Goal: Transaction & Acquisition: Subscribe to service/newsletter

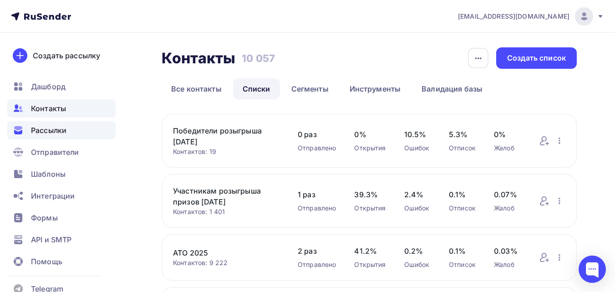
click at [56, 132] on span "Рассылки" at bounding box center [49, 130] width 36 height 11
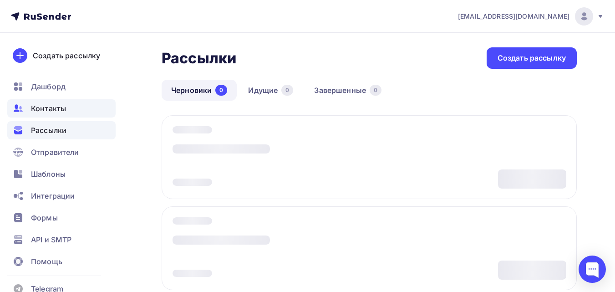
click at [53, 109] on span "Контакты" at bounding box center [48, 108] width 35 height 11
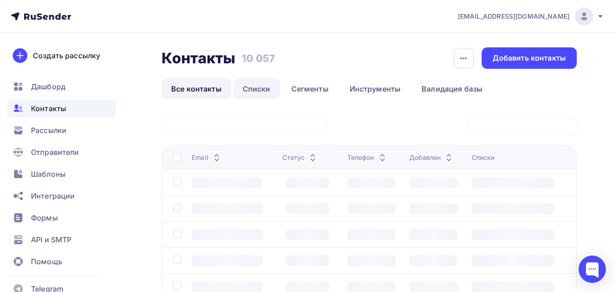
click at [262, 88] on link "Списки" at bounding box center [256, 88] width 47 height 21
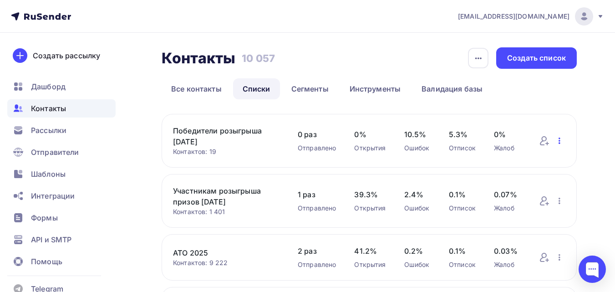
click at [556, 144] on icon "button" at bounding box center [559, 140] width 11 height 11
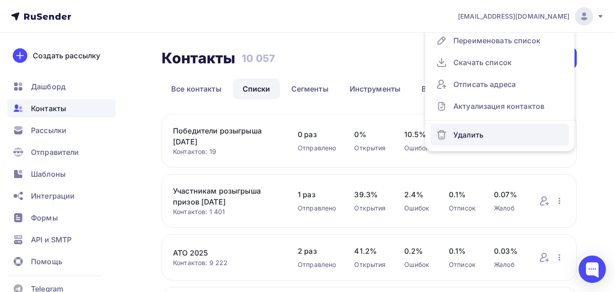
click at [528, 138] on div "Удалить" at bounding box center [500, 135] width 128 height 15
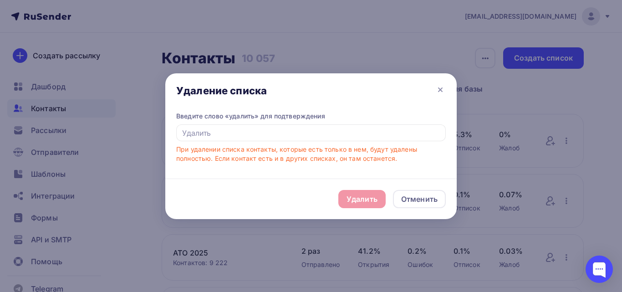
click at [306, 142] on div "Введите слово «удалить» для подтверждения При удалении списка контакты, которые…" at bounding box center [311, 138] width 270 height 52
drag, startPoint x: 303, startPoint y: 140, endPoint x: 300, endPoint y: 136, distance: 5.3
click at [302, 140] on input "text" at bounding box center [311, 132] width 270 height 17
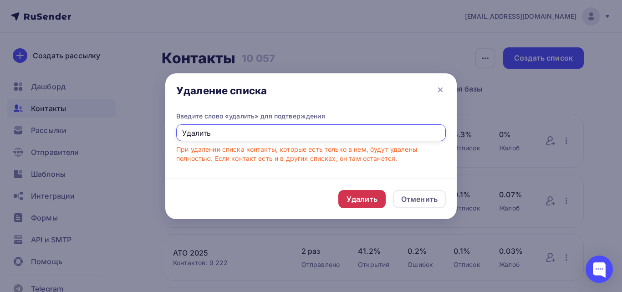
type input "Удалить"
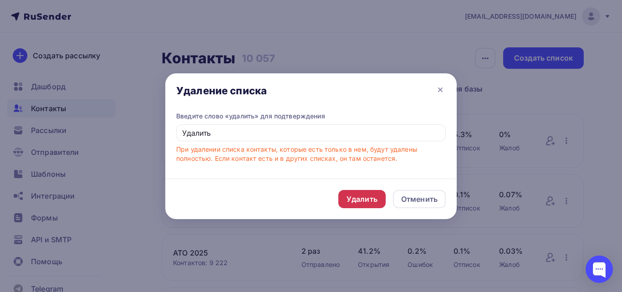
click at [338, 195] on div "Удалить" at bounding box center [361, 199] width 47 height 18
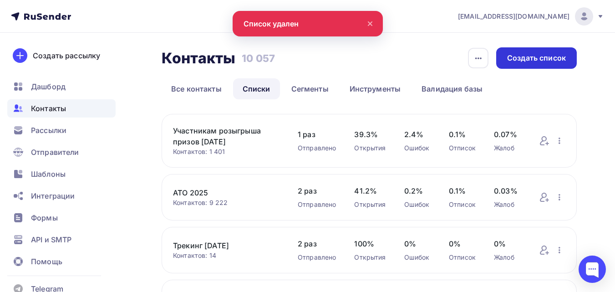
click at [540, 62] on div "Создать список" at bounding box center [536, 58] width 59 height 10
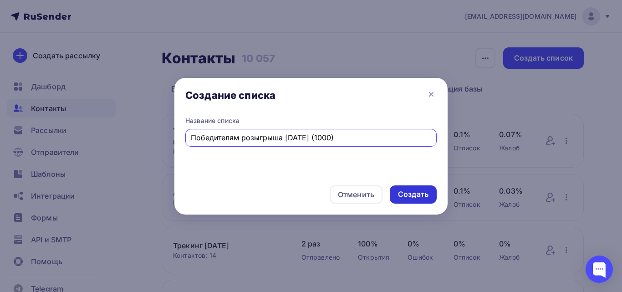
type input "Победителям розыгрыша [DATE] (1000)"
click at [413, 191] on div "Создать" at bounding box center [413, 194] width 31 height 10
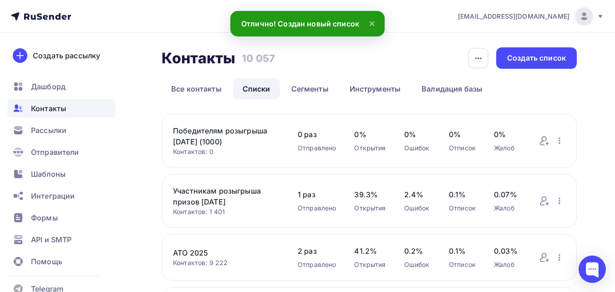
click at [248, 136] on link "Победителям розыгрыша [DATE] (1000)" at bounding box center [226, 136] width 107 height 22
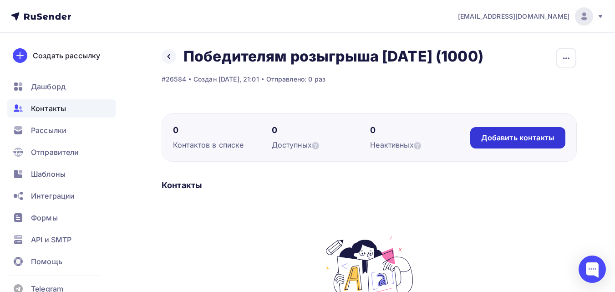
click at [509, 138] on div "Добавить контакты" at bounding box center [517, 138] width 73 height 10
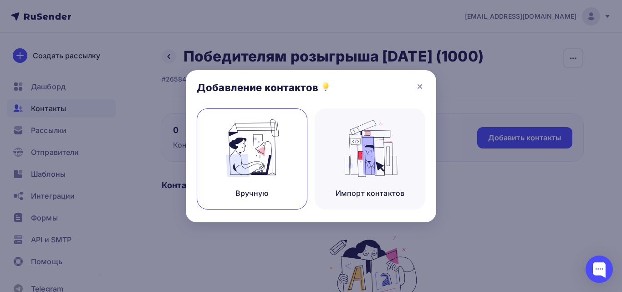
click at [261, 166] on img at bounding box center [252, 147] width 61 height 57
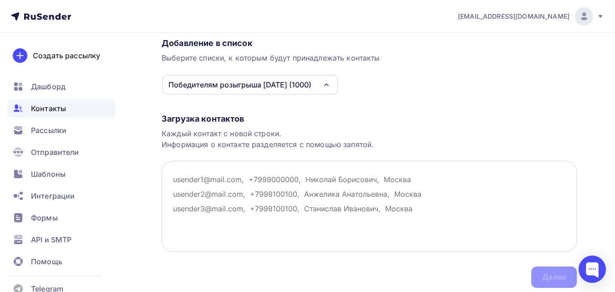
scroll to position [91, 0]
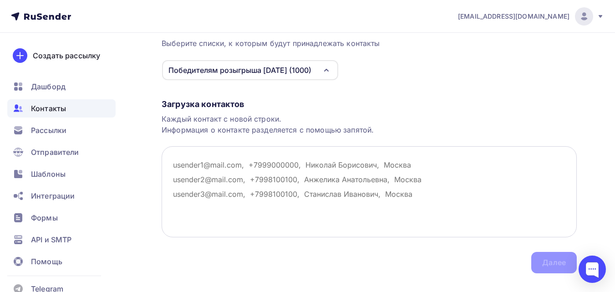
paste textarea "[EMAIL_ADDRESS][DOMAIN_NAME] [EMAIL_ADDRESS][DOMAIN_NAME] [EMAIL_ADDRESS][DOMAI…"
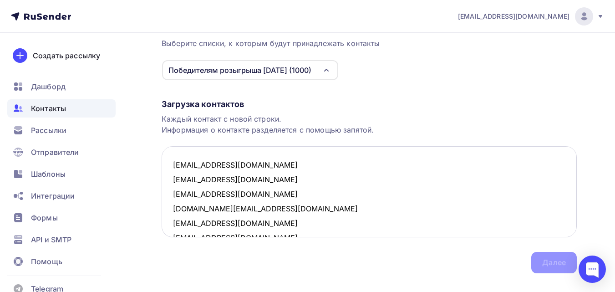
scroll to position [78, 0]
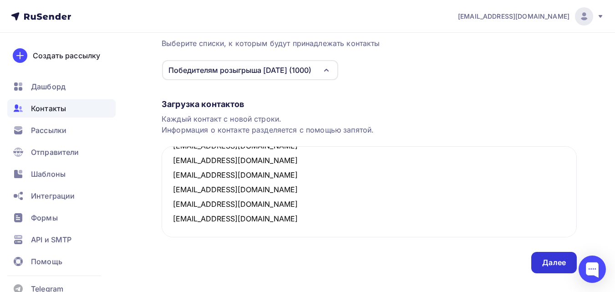
type textarea "[EMAIL_ADDRESS][DOMAIN_NAME] [EMAIL_ADDRESS][DOMAIN_NAME] [EMAIL_ADDRESS][DOMAI…"
click at [547, 262] on div "Далее" at bounding box center [554, 262] width 24 height 10
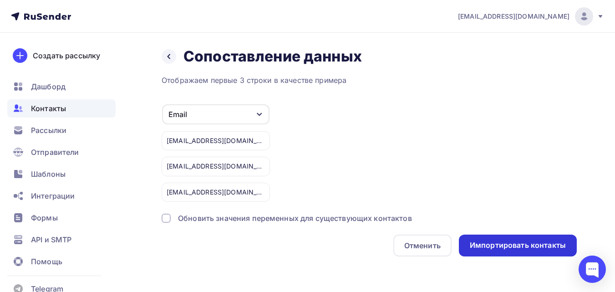
click at [536, 246] on div "Импортировать контакты" at bounding box center [518, 245] width 96 height 10
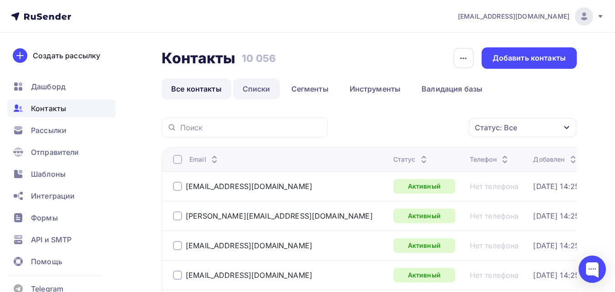
click at [252, 89] on link "Списки" at bounding box center [256, 88] width 47 height 21
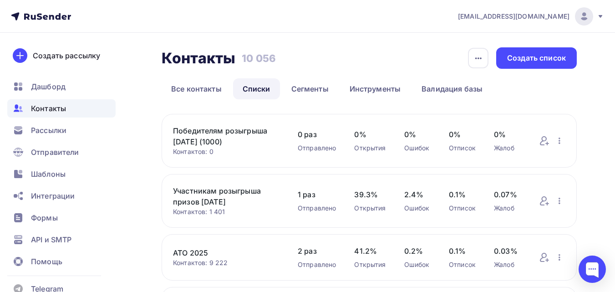
click at [234, 129] on link "Победителям розыгрыша [DATE] (1000)" at bounding box center [226, 136] width 107 height 22
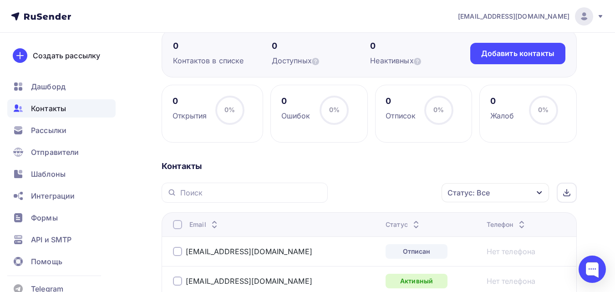
scroll to position [8, 0]
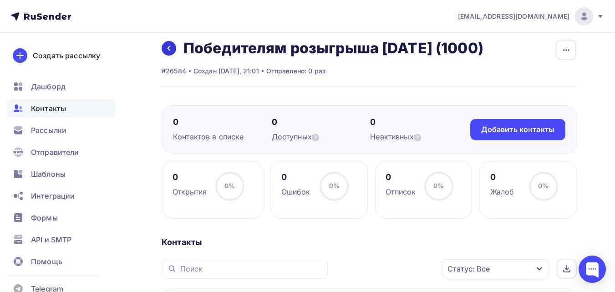
click at [172, 49] on icon at bounding box center [168, 48] width 7 height 7
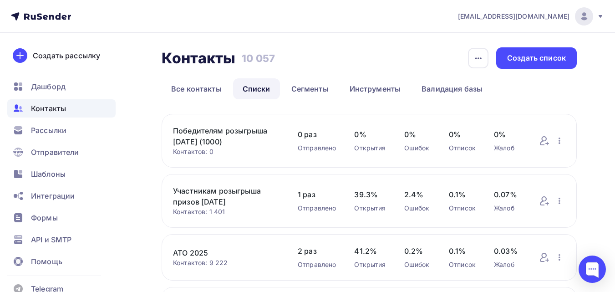
drag, startPoint x: 172, startPoint y: 129, endPoint x: 268, endPoint y: 139, distance: 96.2
click at [268, 139] on div "Победителям розыгрыша [DATE] (1000) Контактов: 0 Добавить контакты Переименоват…" at bounding box center [369, 141] width 415 height 54
copy link "Победителям розыгрыша [DATE] (1000)"
click at [533, 57] on div "Создать список" at bounding box center [536, 58] width 59 height 10
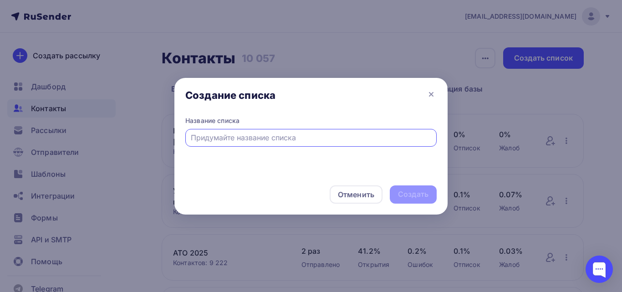
paste input "Победителям розыгрыша [DATE] (1000)"
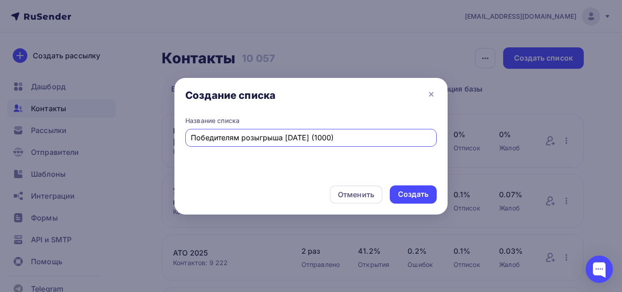
click at [332, 135] on input "Победителям розыгрыша [DATE] (1000)" at bounding box center [311, 137] width 241 height 11
type input "Победителям розыгрыша [DATE] (3000)"
click at [414, 190] on div "Создать" at bounding box center [413, 194] width 31 height 10
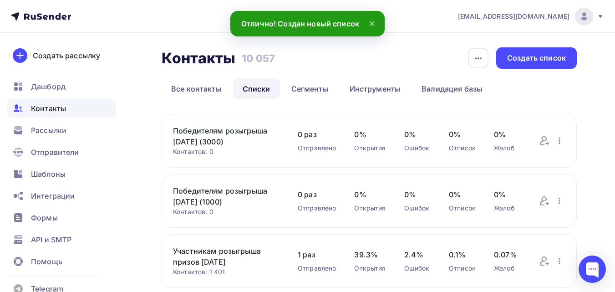
click at [238, 134] on link "Победителям розыгрыша [DATE] (3000)" at bounding box center [226, 136] width 107 height 22
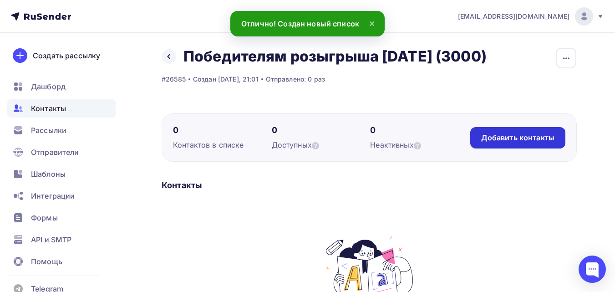
click at [515, 134] on div "Добавить контакты" at bounding box center [517, 138] width 73 height 10
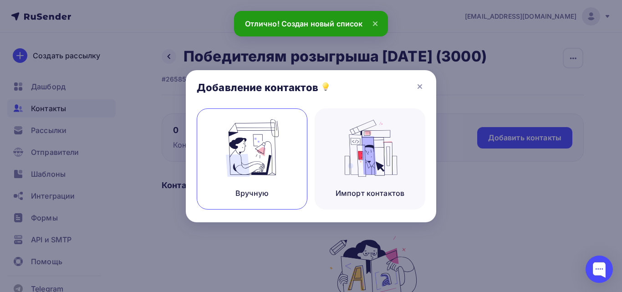
click at [264, 155] on img at bounding box center [252, 147] width 61 height 57
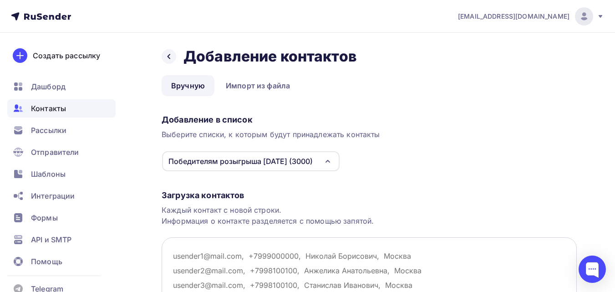
paste textarea "[EMAIL_ADDRESS][DOMAIN_NAME] [EMAIL_ADDRESS][DOMAIN_NAME] [EMAIL_ADDRESS][DOMAI…"
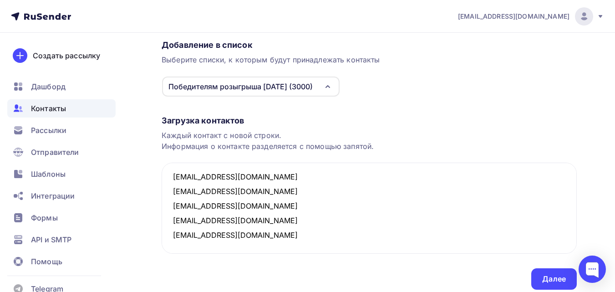
scroll to position [109, 0]
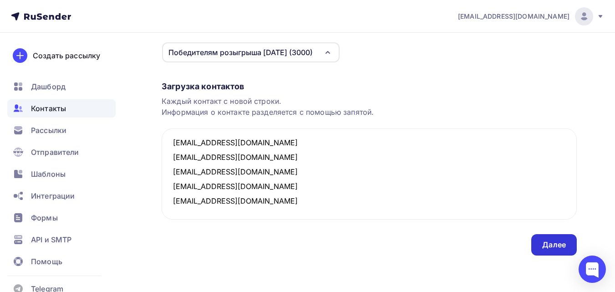
type textarea "[EMAIL_ADDRESS][DOMAIN_NAME] [EMAIL_ADDRESS][DOMAIN_NAME] [EMAIL_ADDRESS][DOMAI…"
click at [565, 242] on div "Далее" at bounding box center [554, 245] width 24 height 10
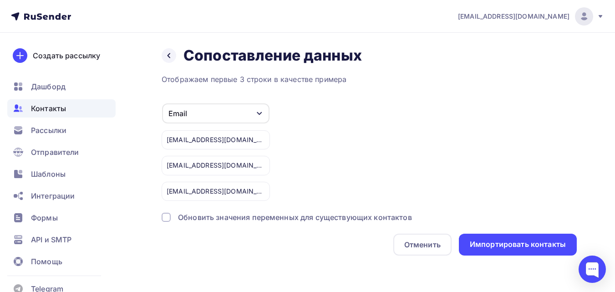
scroll to position [0, 0]
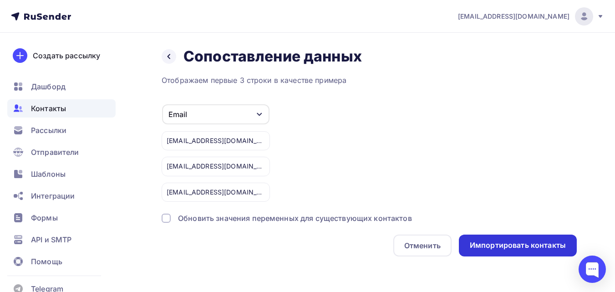
click at [534, 242] on div "Импортировать контакты" at bounding box center [518, 245] width 96 height 10
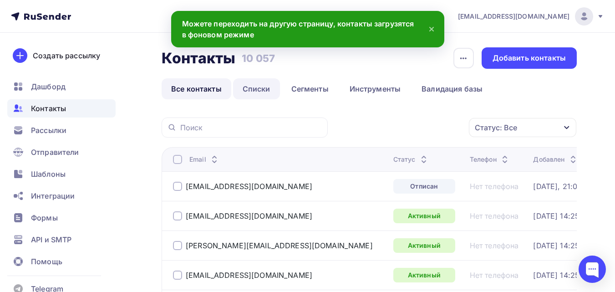
click at [246, 91] on link "Списки" at bounding box center [256, 88] width 47 height 21
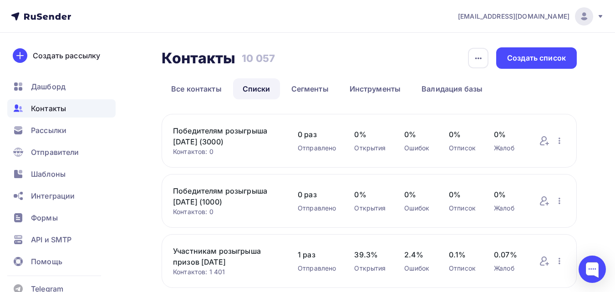
drag, startPoint x: 171, startPoint y: 133, endPoint x: 244, endPoint y: 142, distance: 73.5
click at [244, 142] on div "Победителям розыгрыша [DATE] (3000) Контактов: 0 Добавить контакты Переименоват…" at bounding box center [369, 141] width 415 height 54
copy link "Победителям розыгрыша [DATE] (3000)"
click at [503, 60] on div "Создать список" at bounding box center [536, 57] width 81 height 21
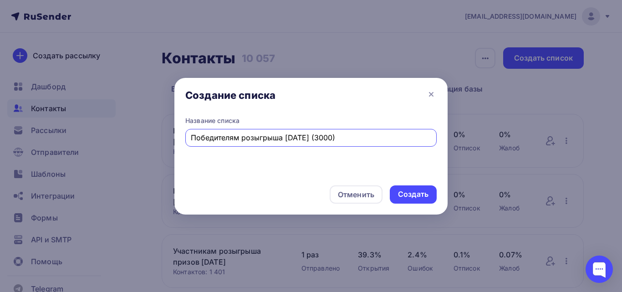
click at [330, 134] on input "Победителям розыгрыша [DATE] (3000)" at bounding box center [311, 137] width 241 height 11
type input "Победителям розыгрыша [DATE] (5000)"
click at [424, 194] on div "Создать" at bounding box center [413, 194] width 31 height 10
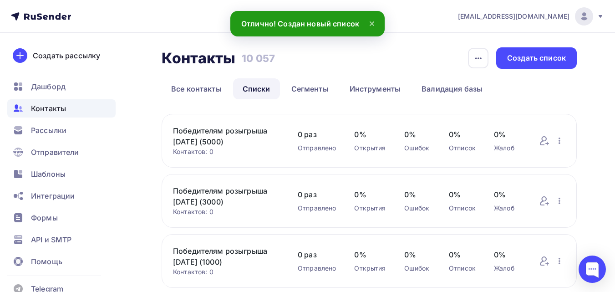
click at [233, 126] on link "Победителям розыгрыша [DATE] (5000)" at bounding box center [226, 136] width 107 height 22
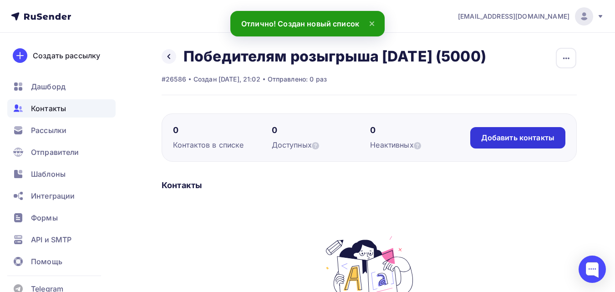
click at [511, 139] on div "Добавить контакты" at bounding box center [517, 138] width 73 height 10
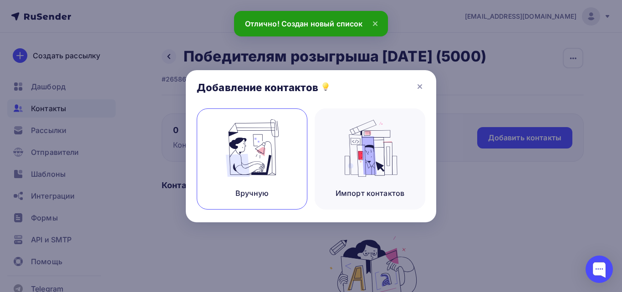
click at [256, 174] on img at bounding box center [252, 147] width 61 height 57
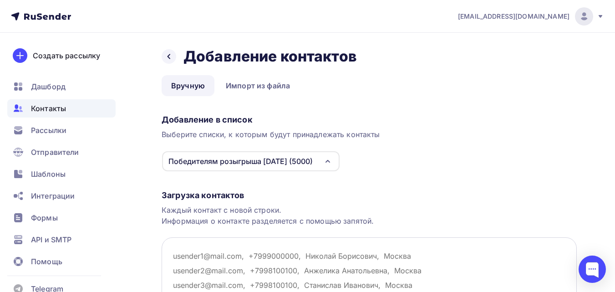
paste textarea "[EMAIL_ADDRESS][DOMAIN_NAME] [DOMAIN_NAME][EMAIL_ADDRESS][DOMAIN_NAME] [EMAIL_A…"
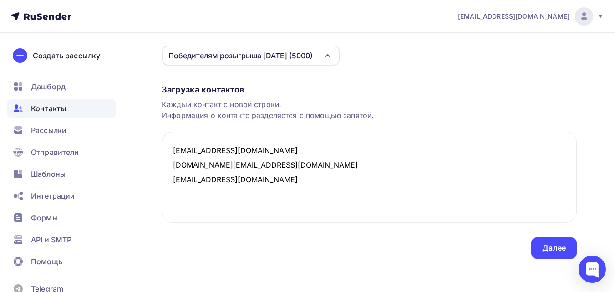
scroll to position [109, 0]
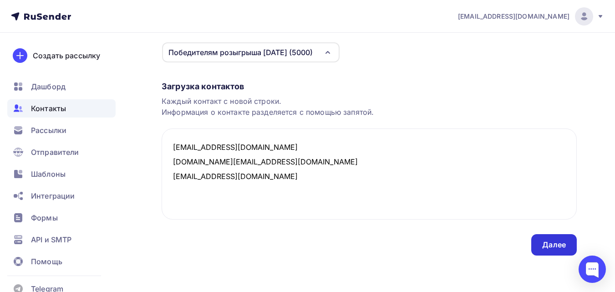
type textarea "[EMAIL_ADDRESS][DOMAIN_NAME] [DOMAIN_NAME][EMAIL_ADDRESS][DOMAIN_NAME] [EMAIL_A…"
click at [552, 240] on div "Далее" at bounding box center [554, 245] width 24 height 10
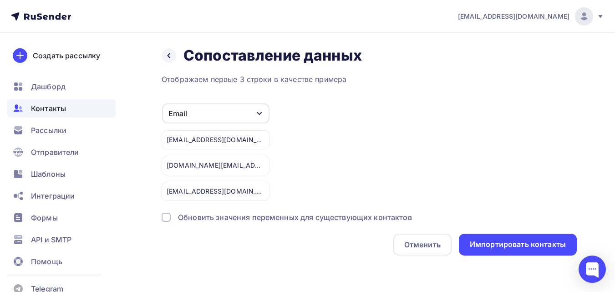
scroll to position [0, 0]
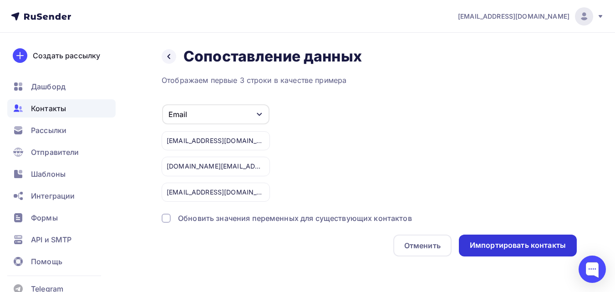
click at [544, 240] on div "Импортировать контакты" at bounding box center [518, 246] width 118 height 22
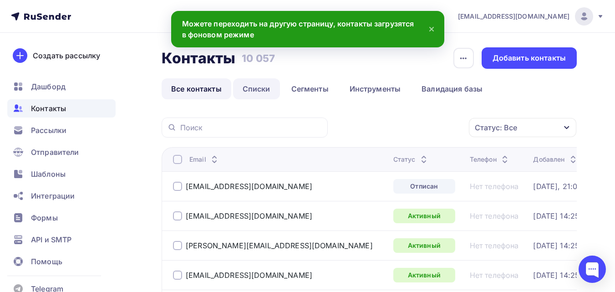
click at [250, 87] on link "Списки" at bounding box center [256, 88] width 47 height 21
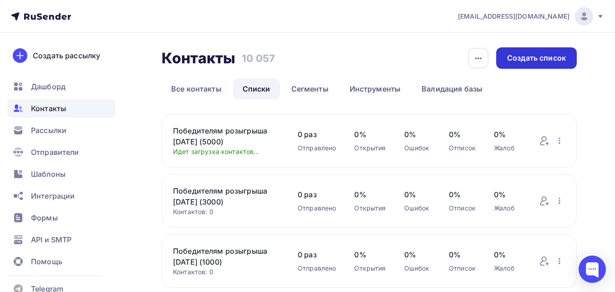
click at [527, 61] on div "Создать список" at bounding box center [536, 58] width 59 height 10
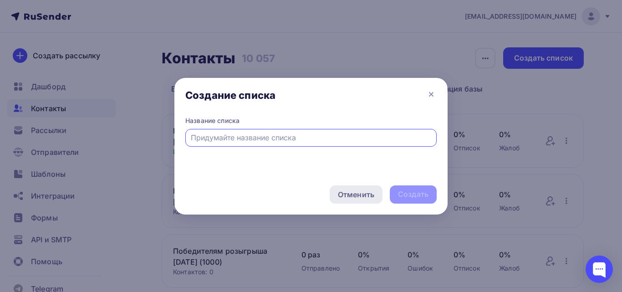
click at [376, 194] on div "Отменить" at bounding box center [356, 194] width 53 height 18
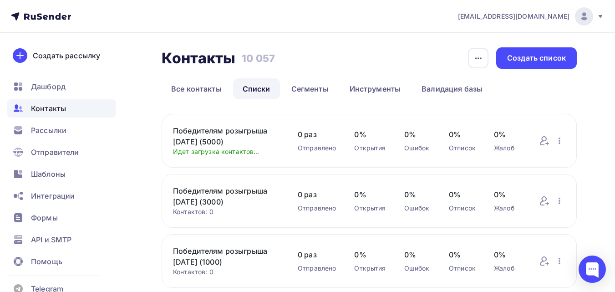
drag, startPoint x: 245, startPoint y: 144, endPoint x: 173, endPoint y: 131, distance: 74.0
click at [173, 131] on div "Победителям розыгрыша [DATE] (5000) Идет загрузка контактов... Добавить контакт…" at bounding box center [369, 141] width 415 height 54
copy link "Победителям розыгрыша [DATE] (5000)"
click at [540, 64] on div "Создать список" at bounding box center [536, 57] width 81 height 21
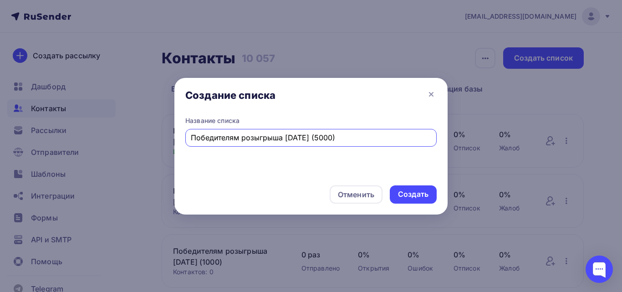
click at [330, 139] on input "Победителям розыгрыша [DATE] (5000)" at bounding box center [311, 137] width 241 height 11
type input "Победителям розыгрыша [DATE] (10000)"
click at [416, 196] on div "Создать" at bounding box center [413, 194] width 31 height 10
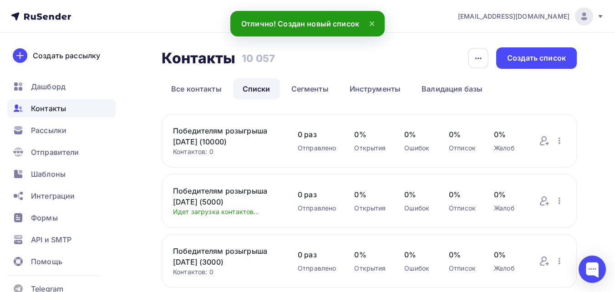
click at [258, 130] on link "Победителям розыгрыша [DATE] (10000)" at bounding box center [226, 136] width 107 height 22
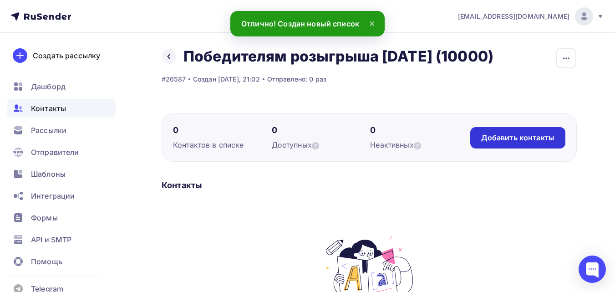
click at [481, 128] on div "Добавить контакты" at bounding box center [517, 137] width 95 height 21
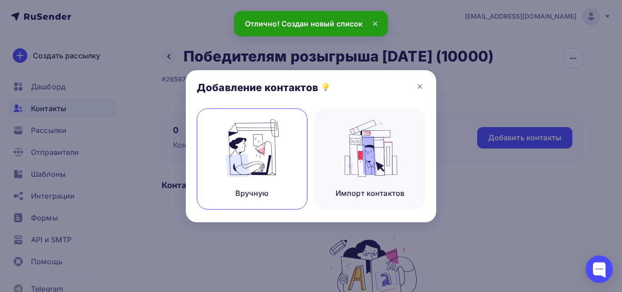
click at [282, 163] on img at bounding box center [252, 147] width 61 height 57
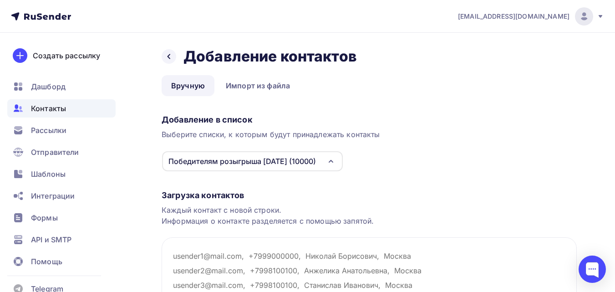
paste textarea "[EMAIL_ADDRESS][DOMAIN_NAME]"
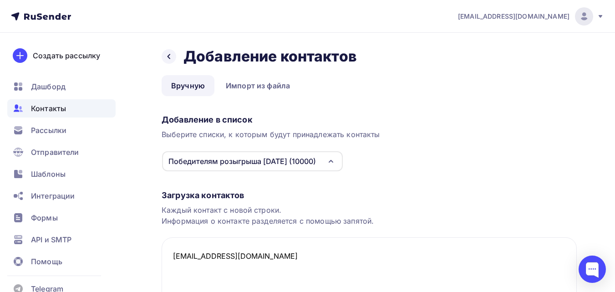
scroll to position [91, 0]
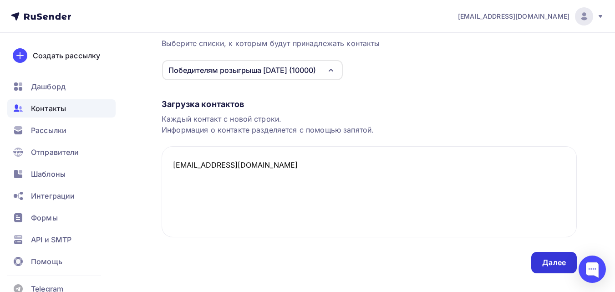
type textarea "[EMAIL_ADDRESS][DOMAIN_NAME]"
click at [541, 257] on div "Далее" at bounding box center [554, 262] width 46 height 21
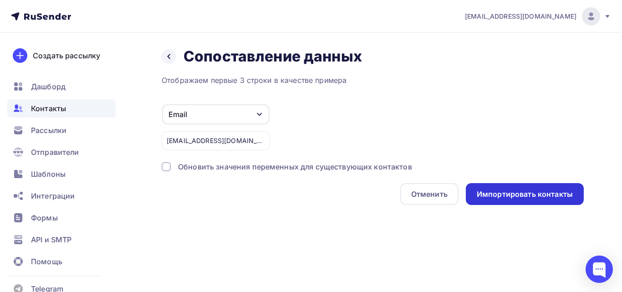
click at [516, 194] on div "Импортировать контакты" at bounding box center [525, 194] width 96 height 10
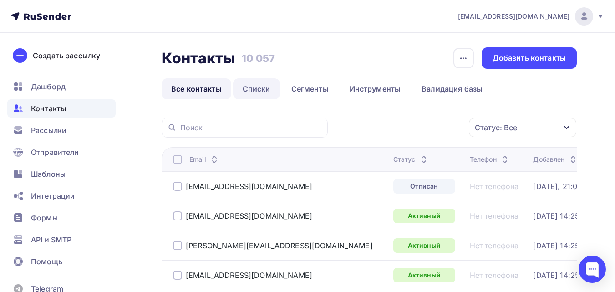
click at [263, 93] on link "Списки" at bounding box center [256, 88] width 47 height 21
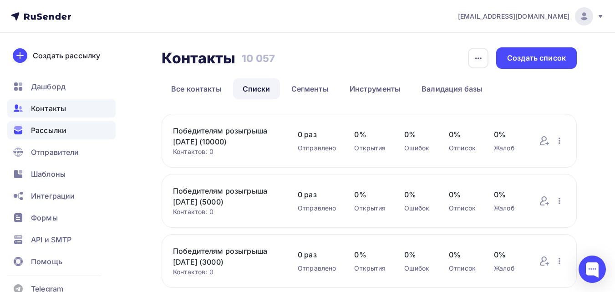
click at [68, 133] on div "Рассылки" at bounding box center [61, 130] width 108 height 18
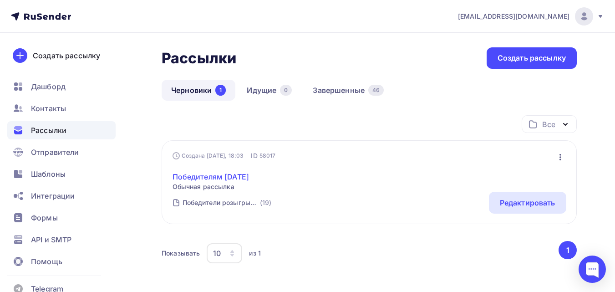
click at [215, 176] on link "Победителям [DATE]" at bounding box center [211, 176] width 77 height 11
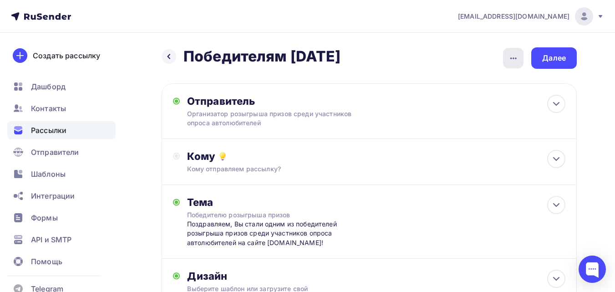
click at [513, 62] on icon "button" at bounding box center [513, 58] width 11 height 11
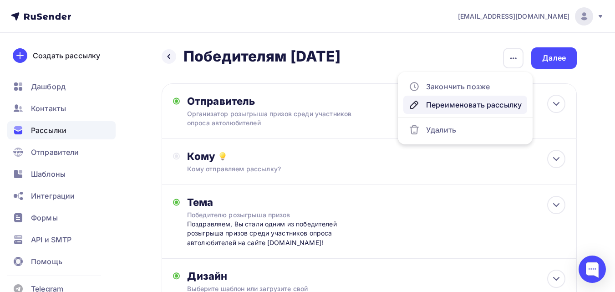
click at [468, 106] on div "Переименовать рассылку" at bounding box center [465, 104] width 113 height 11
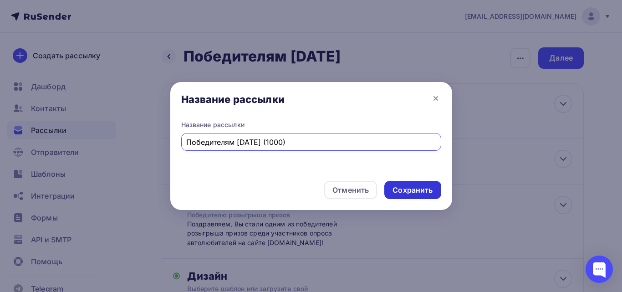
type input "Победителям [DATE] (1000)"
click at [407, 184] on div "Сохранить" at bounding box center [412, 190] width 56 height 18
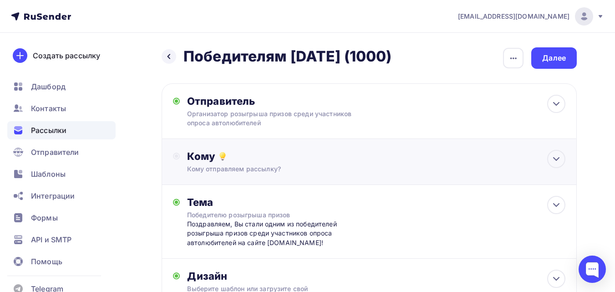
click at [208, 165] on div "Кому отправляем рассылку?" at bounding box center [357, 168] width 341 height 9
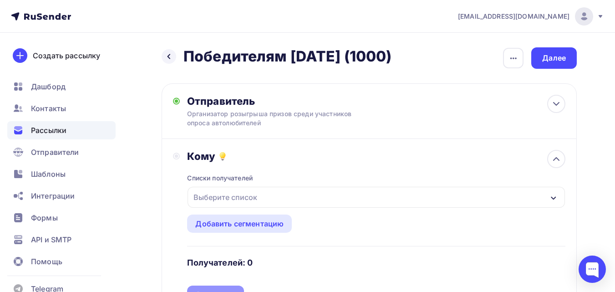
click at [217, 205] on div "Выберите список" at bounding box center [377, 197] width 378 height 21
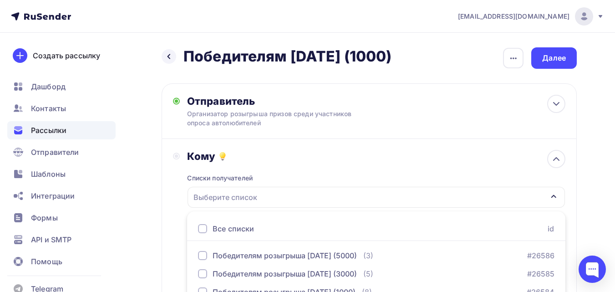
scroll to position [155, 0]
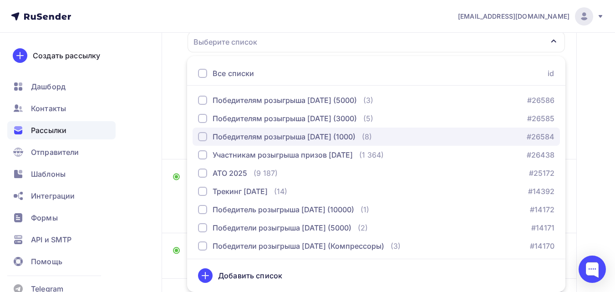
click at [237, 140] on div "Победителям розыгрыша [DATE] (1000)" at bounding box center [284, 136] width 143 height 11
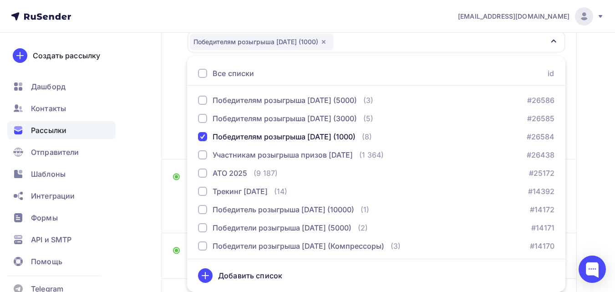
click at [587, 208] on div "Назад Победителям [DATE] (1000) Победителям [DATE] (1000) Закончить позже Переи…" at bounding box center [307, 131] width 615 height 506
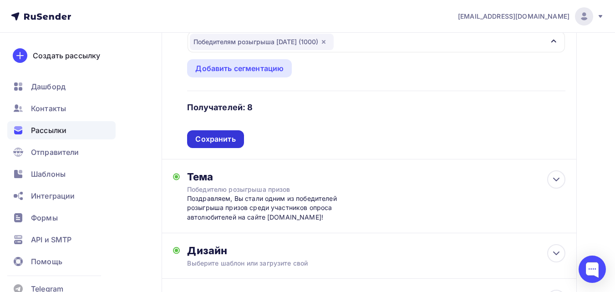
click at [228, 136] on div "Сохранить" at bounding box center [215, 139] width 40 height 10
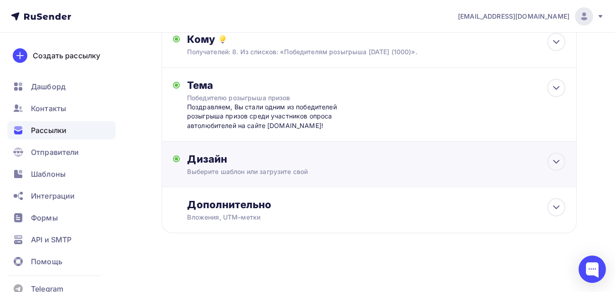
scroll to position [117, 0]
click at [260, 169] on div "Выберите шаблон или загрузите свой" at bounding box center [357, 171] width 341 height 9
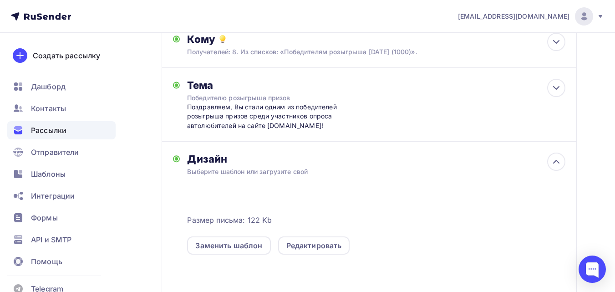
scroll to position [155, 0]
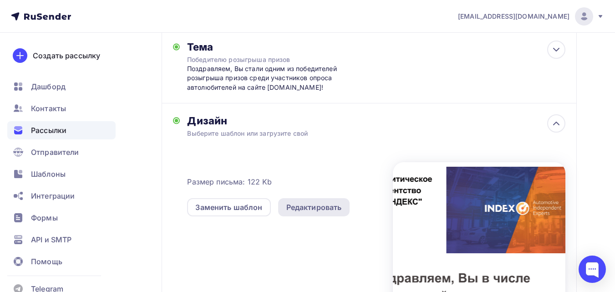
click at [313, 202] on div "Редактировать" at bounding box center [314, 207] width 56 height 11
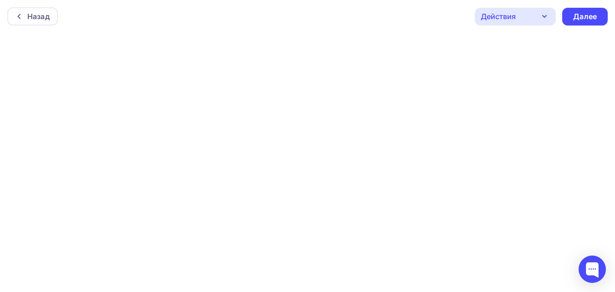
scroll to position [2, 0]
click at [581, 18] on div "Далее" at bounding box center [585, 14] width 24 height 10
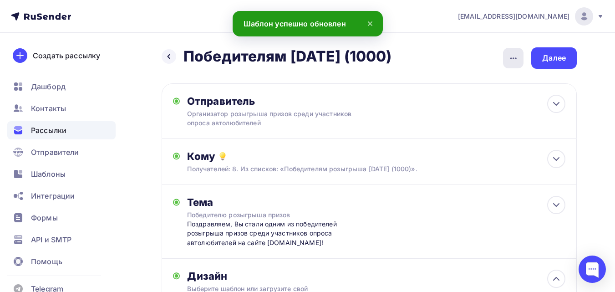
click at [514, 61] on icon "button" at bounding box center [513, 58] width 11 height 11
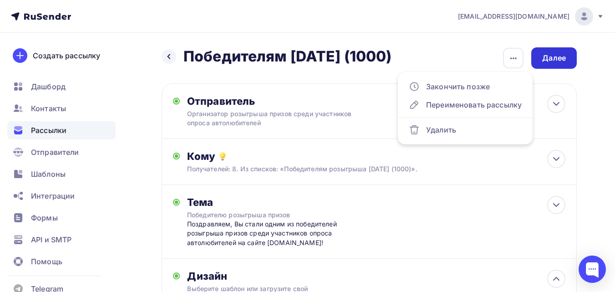
click at [552, 61] on div "Далее" at bounding box center [554, 58] width 24 height 10
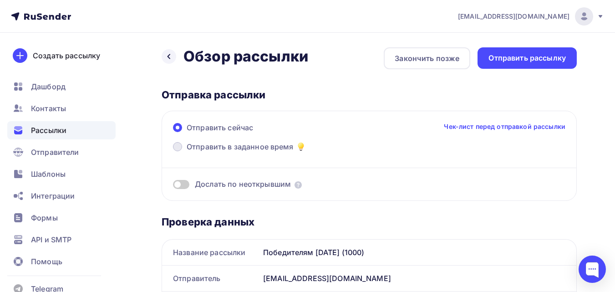
click at [230, 147] on span "Отправить в заданное время" at bounding box center [240, 146] width 107 height 11
click at [187, 152] on input "Отправить в заданное время" at bounding box center [187, 152] width 0 height 0
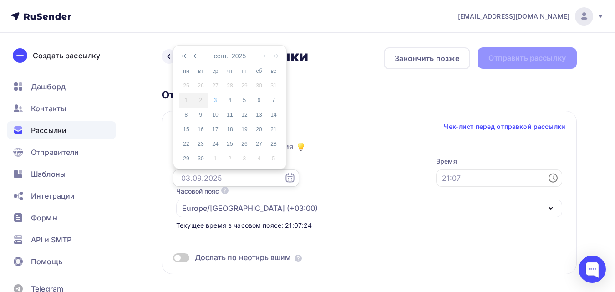
click at [218, 177] on input "text" at bounding box center [236, 177] width 126 height 17
click at [230, 97] on div "4" at bounding box center [230, 100] width 15 height 8
type input "[DATE]"
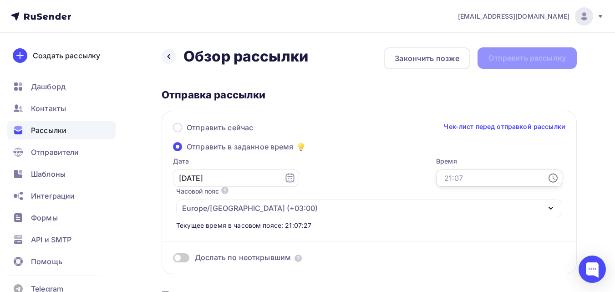
click at [436, 179] on input "text" at bounding box center [499, 177] width 126 height 17
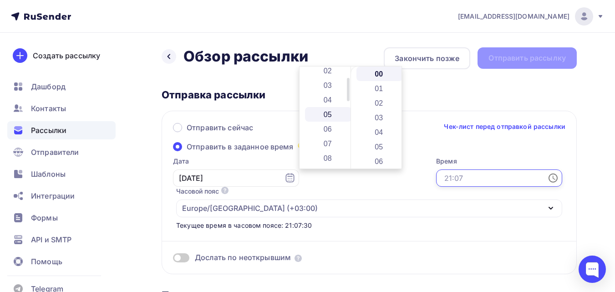
scroll to position [46, 0]
click at [336, 157] on li "09" at bounding box center [328, 159] width 47 height 15
type input "09:00"
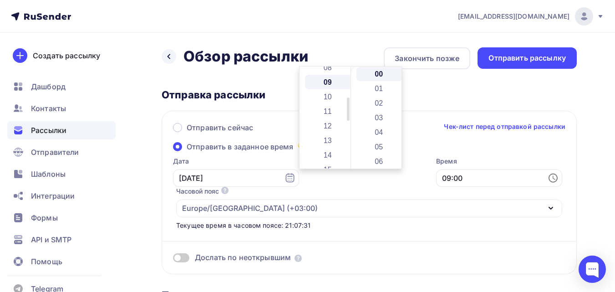
scroll to position [131, 0]
click at [436, 187] on div "Время 09:00" at bounding box center [499, 172] width 126 height 30
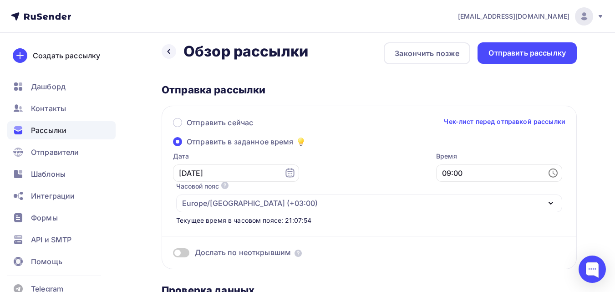
scroll to position [0, 0]
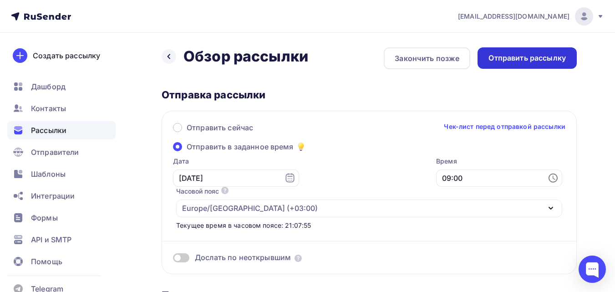
click at [534, 57] on div "Отправить рассылку" at bounding box center [527, 58] width 77 height 10
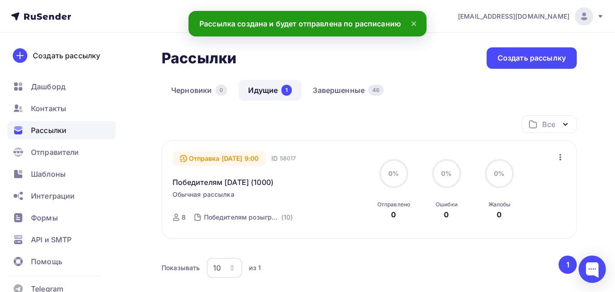
click at [557, 155] on icon "button" at bounding box center [560, 157] width 11 height 11
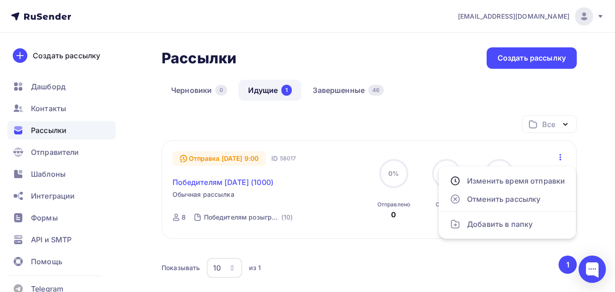
click at [261, 182] on link "Победителям [DATE] (1000)" at bounding box center [224, 182] width 102 height 11
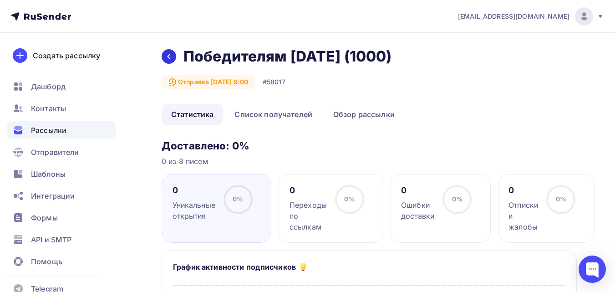
click at [166, 57] on icon at bounding box center [168, 56] width 7 height 7
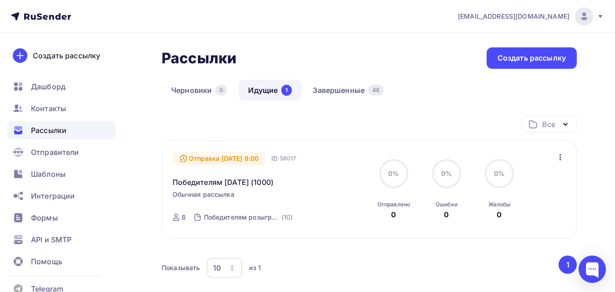
click at [558, 160] on icon "button" at bounding box center [560, 157] width 11 height 11
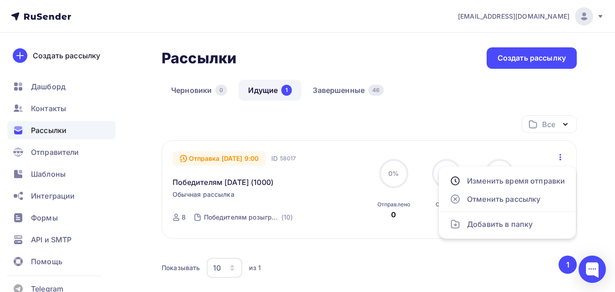
click at [254, 204] on div "Отправка [DATE] 9:00 ID 58017 Победителям [DATE] (1000) Обычная рассылка Отправ…" at bounding box center [270, 189] width 195 height 77
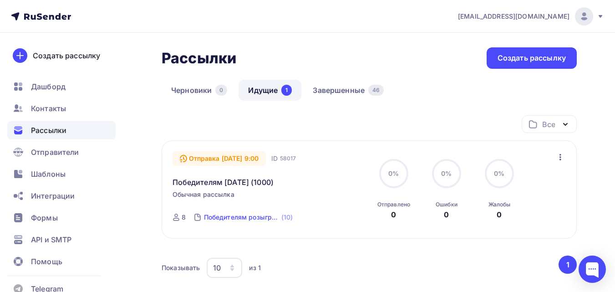
click at [249, 217] on div "Победителям розыгрыша [DATE] (1000)" at bounding box center [242, 217] width 76 height 9
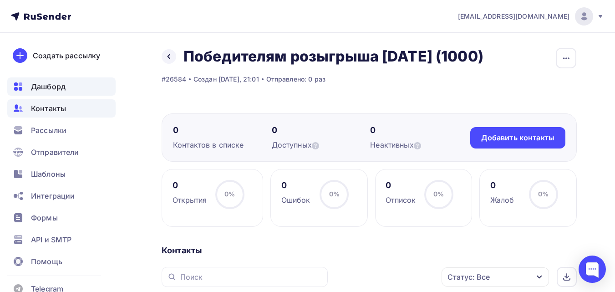
click at [46, 95] on div "Дашборд" at bounding box center [61, 86] width 108 height 18
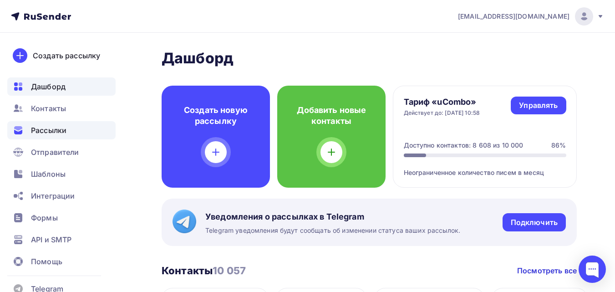
click at [58, 131] on span "Рассылки" at bounding box center [49, 130] width 36 height 11
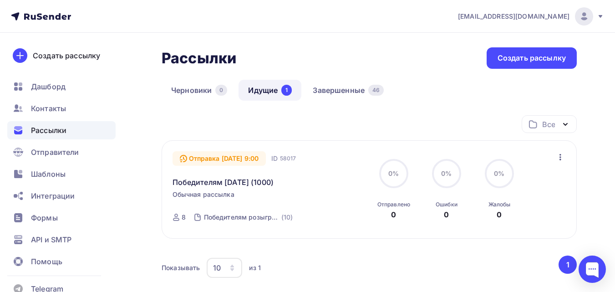
click at [563, 158] on icon "button" at bounding box center [560, 157] width 11 height 11
click at [249, 180] on link "Победителям [DATE] (1000)" at bounding box center [224, 182] width 102 height 11
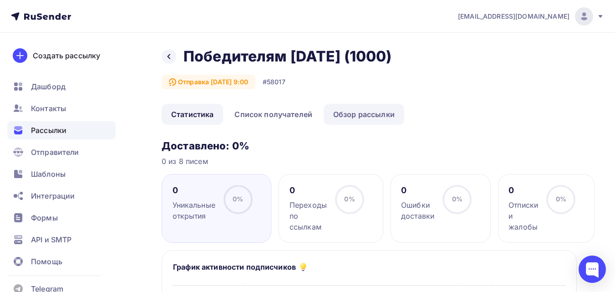
click at [366, 120] on link "Обзор рассылки" at bounding box center [364, 114] width 81 height 21
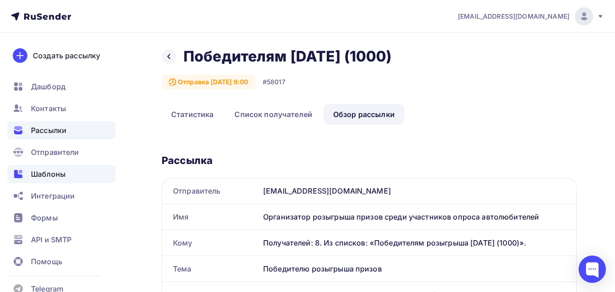
click at [53, 170] on span "Шаблоны" at bounding box center [48, 173] width 35 height 11
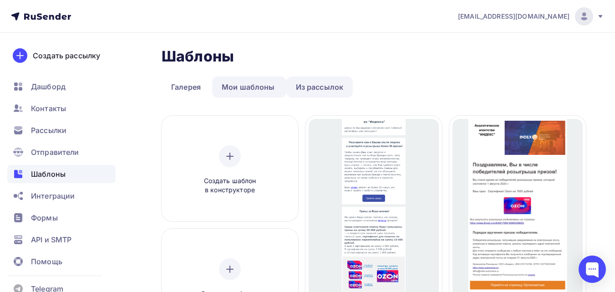
click at [324, 90] on link "Из рассылок" at bounding box center [319, 87] width 67 height 21
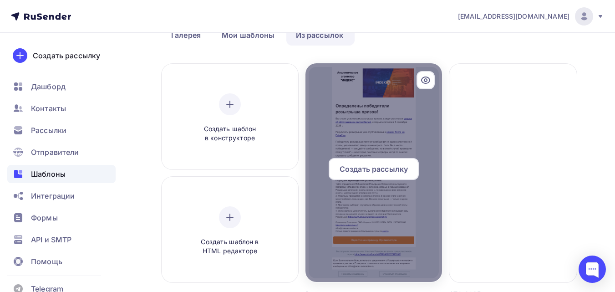
scroll to position [46, 0]
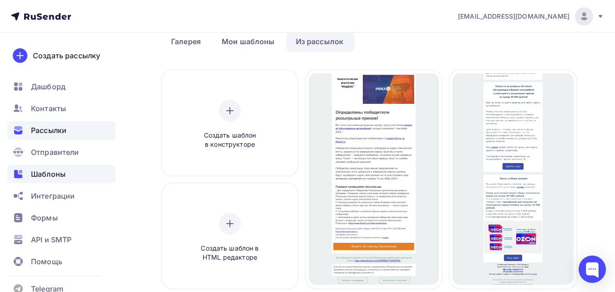
click at [51, 131] on span "Рассылки" at bounding box center [49, 130] width 36 height 11
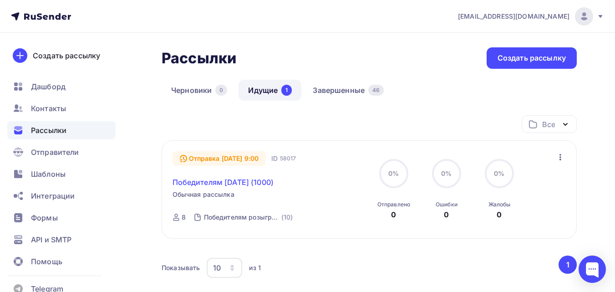
click at [250, 179] on link "Победителям [DATE] (1000)" at bounding box center [224, 182] width 102 height 11
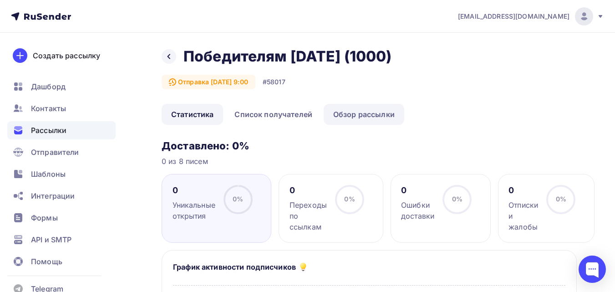
click at [357, 112] on link "Обзор рассылки" at bounding box center [364, 114] width 81 height 21
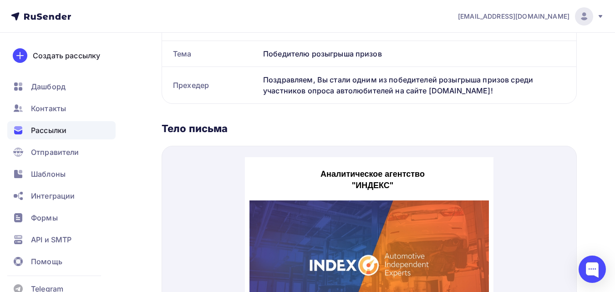
scroll to position [228, 0]
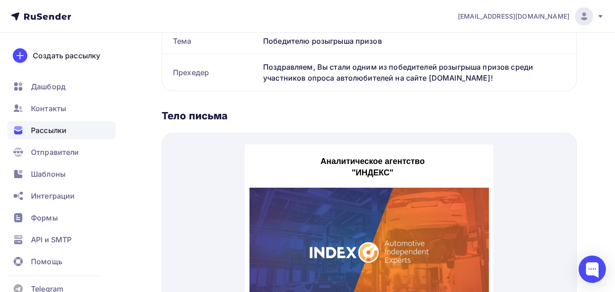
click at [367, 178] on img at bounding box center [370, 244] width 240 height 135
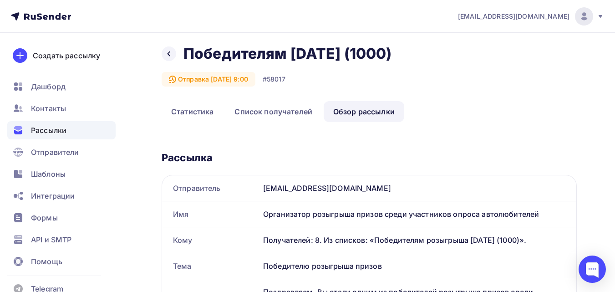
scroll to position [0, 0]
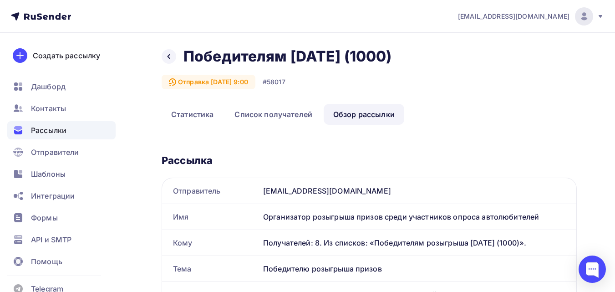
click at [165, 58] on div at bounding box center [169, 56] width 15 height 15
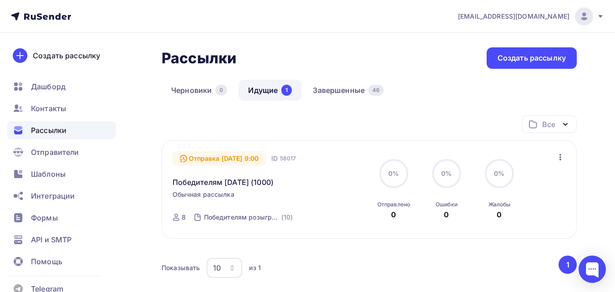
click at [561, 154] on icon "button" at bounding box center [560, 157] width 11 height 11
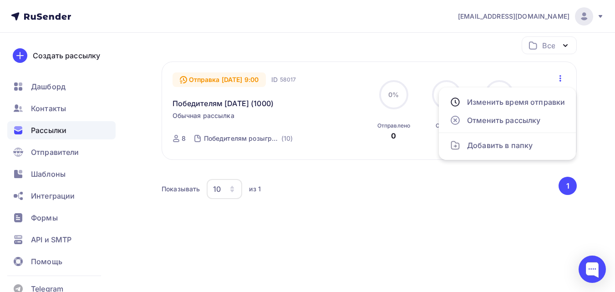
scroll to position [33, 0]
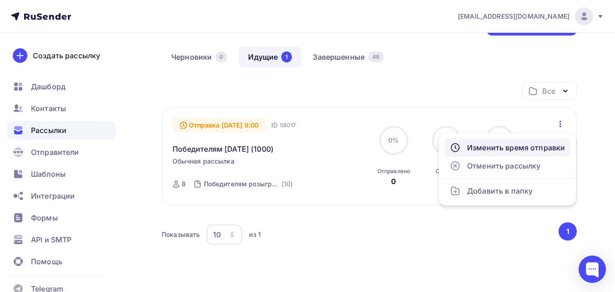
click at [526, 146] on div "Изменить время отправки" at bounding box center [507, 147] width 115 height 11
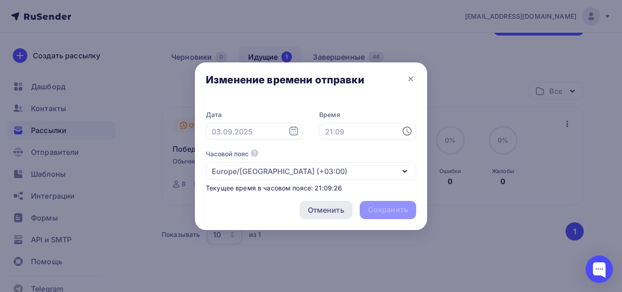
click at [328, 213] on div "Отменить" at bounding box center [326, 209] width 36 height 11
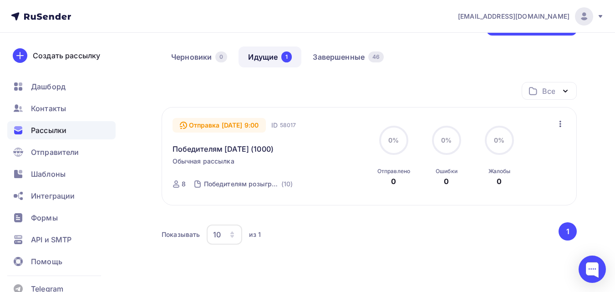
click at [563, 124] on icon "button" at bounding box center [560, 123] width 11 height 11
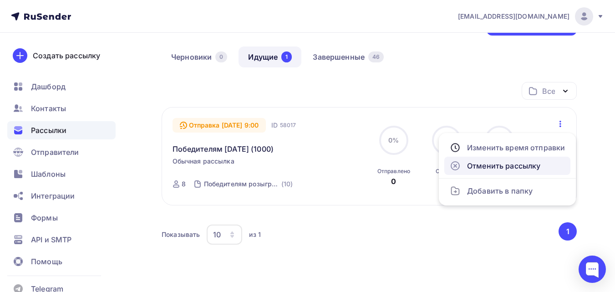
click at [534, 163] on div "Отменить рассылку" at bounding box center [507, 165] width 115 height 11
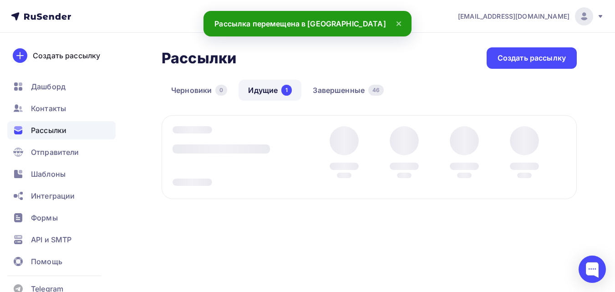
scroll to position [0, 0]
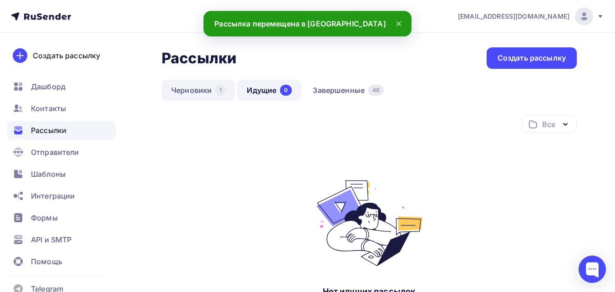
click at [206, 93] on link "Черновики 1" at bounding box center [199, 90] width 74 height 21
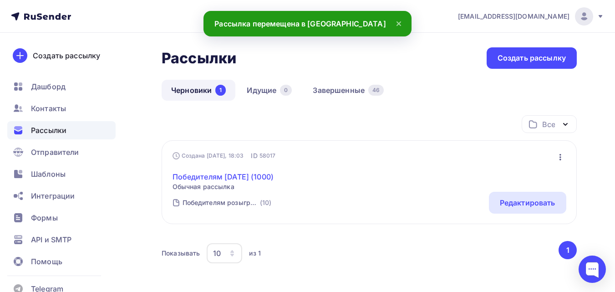
click at [246, 178] on link "Победителям [DATE] (1000)" at bounding box center [224, 176] width 102 height 11
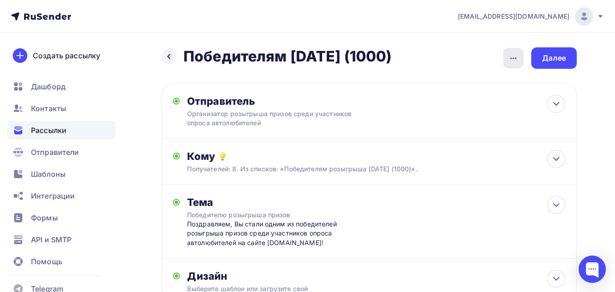
click at [518, 55] on icon "button" at bounding box center [513, 58] width 11 height 11
click at [472, 55] on div "Назад Победителям [DATE] (1000) Победителям [DATE] (1000) Закончить позже Переи…" at bounding box center [369, 57] width 415 height 21
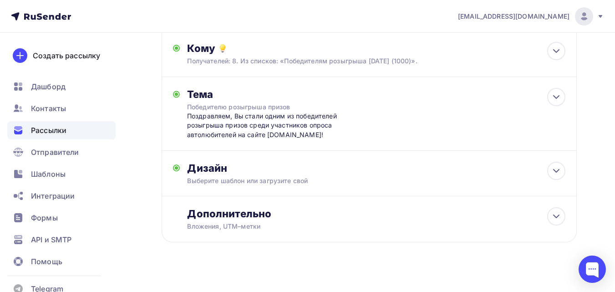
scroll to position [117, 0]
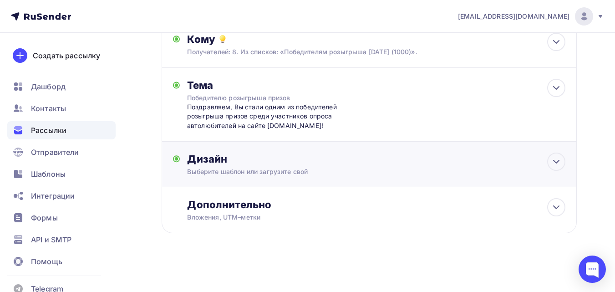
click at [494, 170] on div "Выберите шаблон или загрузите свой" at bounding box center [357, 171] width 341 height 9
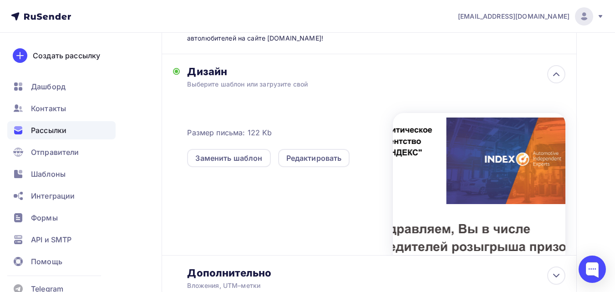
scroll to position [208, 0]
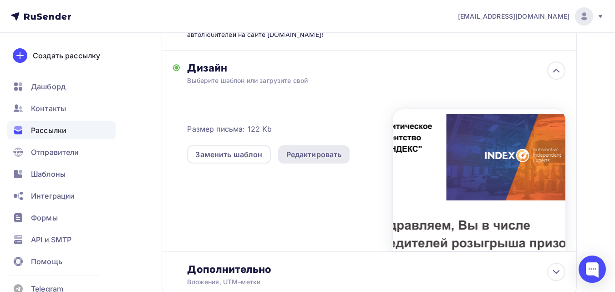
click at [309, 157] on div "Редактировать" at bounding box center [314, 154] width 56 height 11
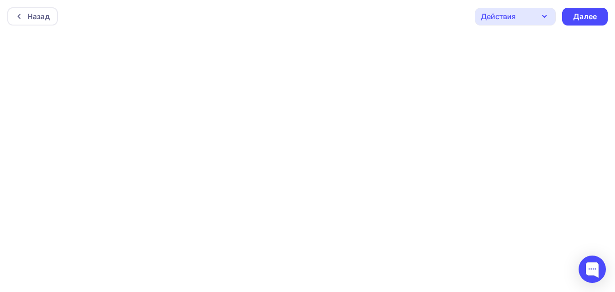
click at [542, 21] on icon "button" at bounding box center [544, 16] width 11 height 11
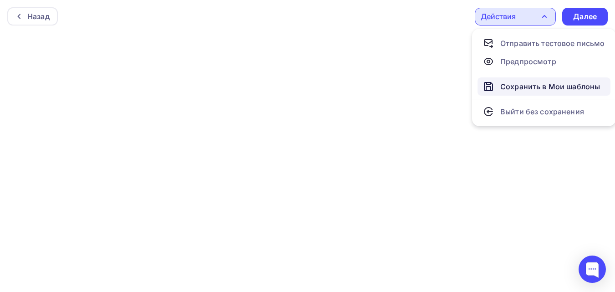
click at [544, 86] on div "Сохранить в Мои шаблоны" at bounding box center [550, 86] width 100 height 11
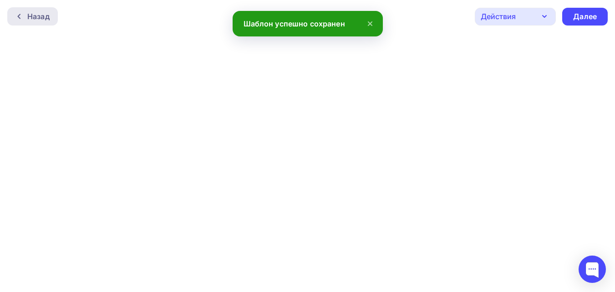
click at [34, 16] on div "Назад" at bounding box center [38, 16] width 22 height 11
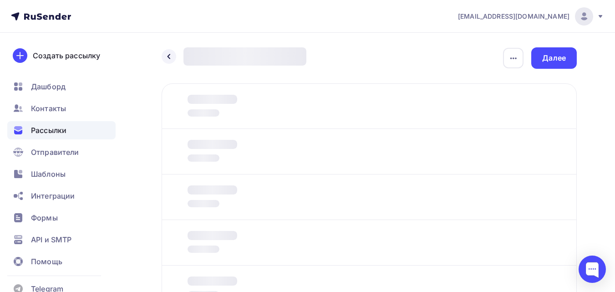
scroll to position [78, 0]
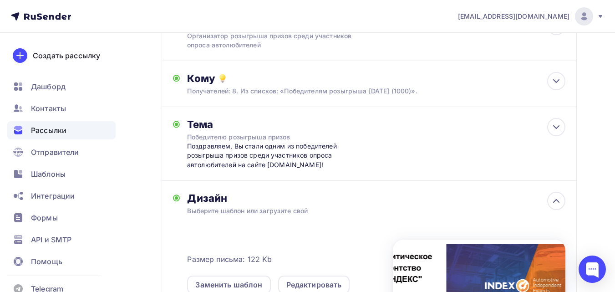
click at [50, 133] on span "Рассылки" at bounding box center [49, 130] width 36 height 11
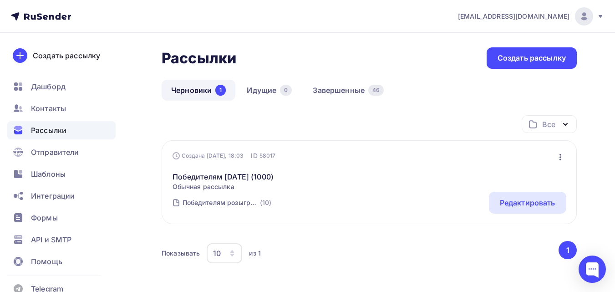
click at [560, 157] on icon "button" at bounding box center [561, 157] width 2 height 6
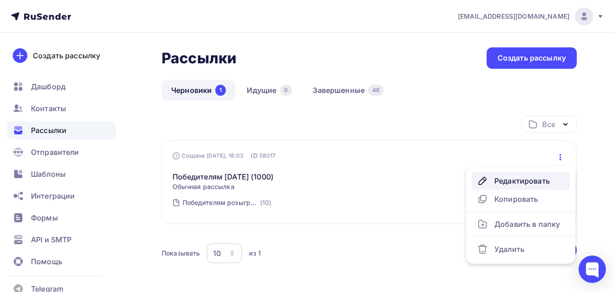
click at [533, 181] on div "Редактировать" at bounding box center [520, 180] width 87 height 11
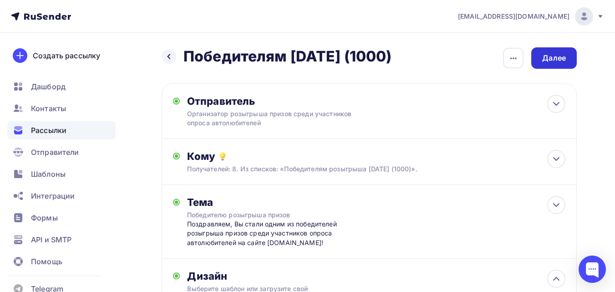
click at [560, 62] on div "Далее" at bounding box center [554, 58] width 24 height 10
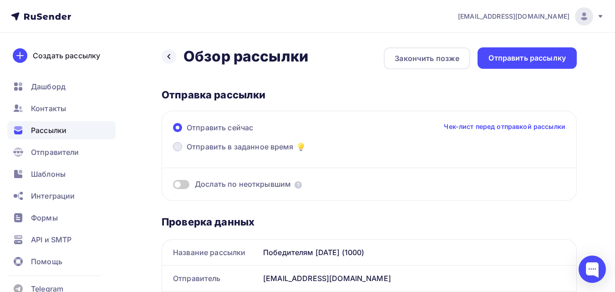
click at [238, 142] on span "Отправить в заданное время" at bounding box center [240, 146] width 107 height 11
click at [187, 152] on input "Отправить в заданное время" at bounding box center [187, 152] width 0 height 0
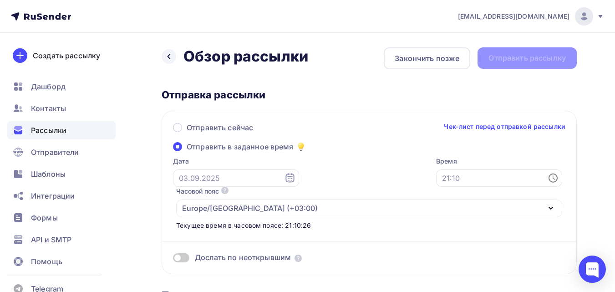
click at [243, 148] on span "Отправить в заданное время" at bounding box center [240, 146] width 107 height 11
click at [187, 152] on input "Отправить в заданное время" at bounding box center [187, 152] width 0 height 0
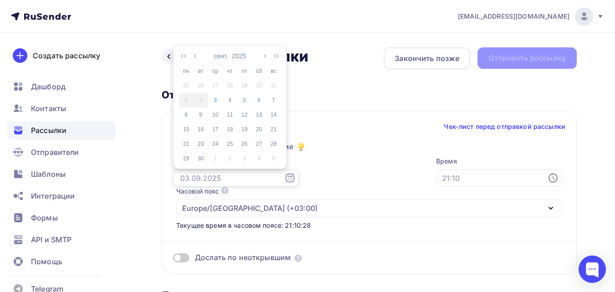
click at [251, 179] on input "text" at bounding box center [236, 177] width 126 height 17
click at [233, 101] on div "4" at bounding box center [230, 100] width 15 height 8
type input "[DATE]"
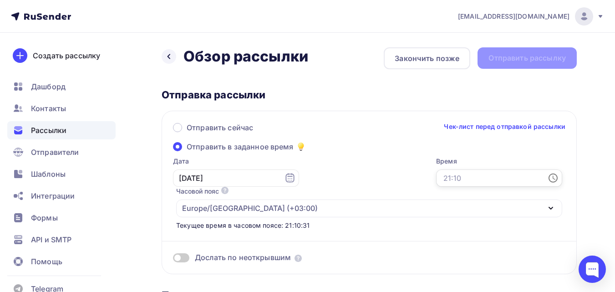
click at [436, 173] on input "text" at bounding box center [499, 177] width 126 height 17
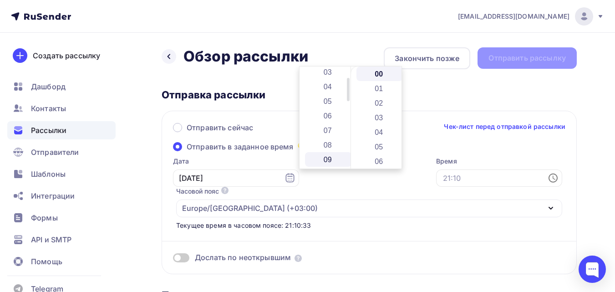
click at [329, 155] on li "09" at bounding box center [328, 159] width 47 height 15
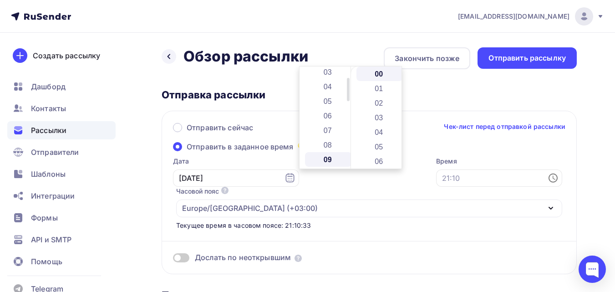
type input "09:00"
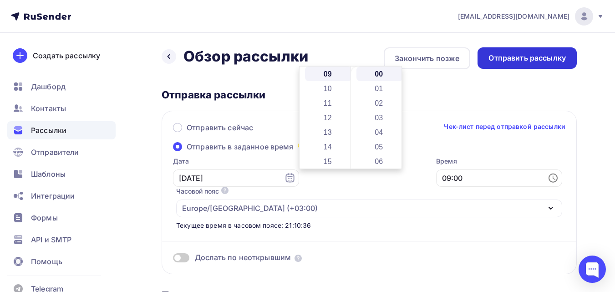
click at [519, 59] on div "Отправить рассылку" at bounding box center [527, 58] width 77 height 10
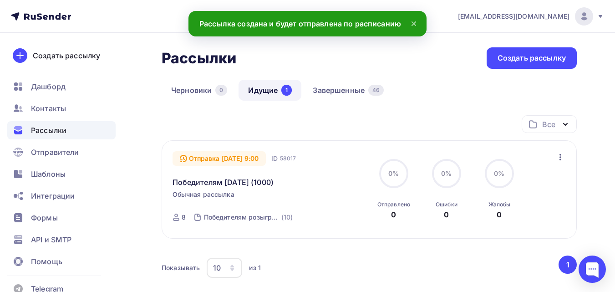
click at [56, 130] on span "Рассылки" at bounding box center [49, 130] width 36 height 11
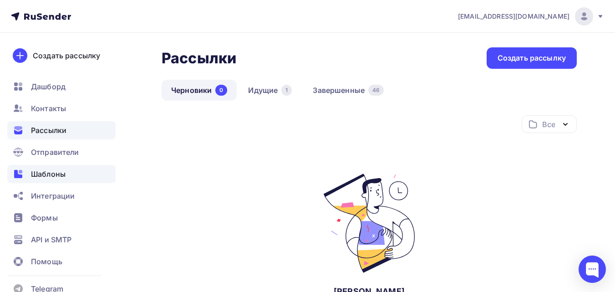
click at [52, 171] on span "Шаблоны" at bounding box center [48, 173] width 35 height 11
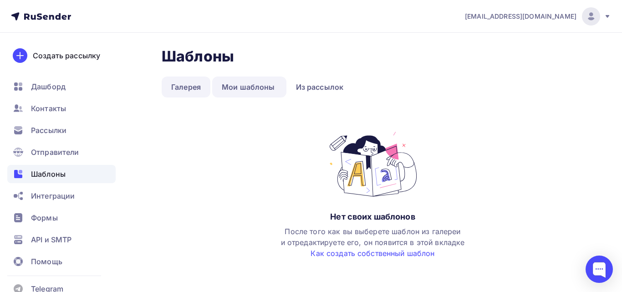
click at [175, 89] on link "Галерея" at bounding box center [186, 87] width 49 height 21
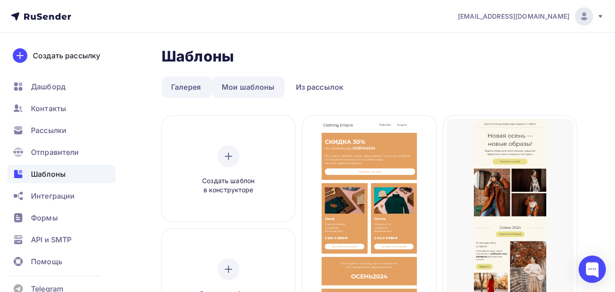
click at [245, 87] on link "Мои шаблоны" at bounding box center [248, 87] width 72 height 21
click at [309, 87] on link "Из рассылок" at bounding box center [319, 87] width 67 height 21
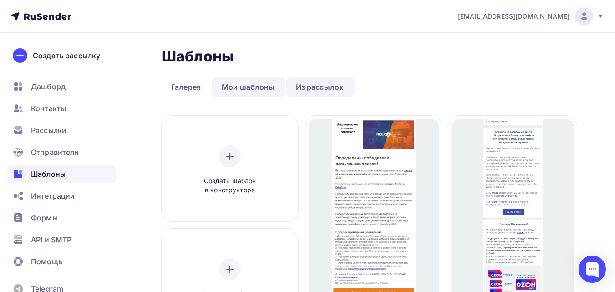
click at [261, 85] on link "Мои шаблоны" at bounding box center [248, 87] width 72 height 21
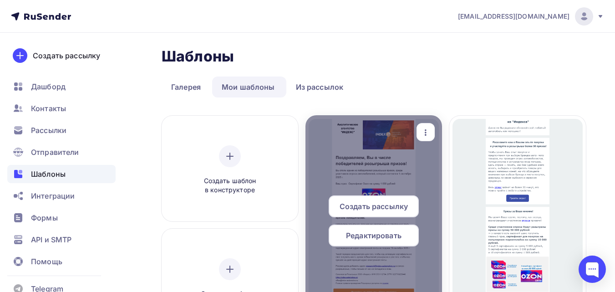
click at [389, 207] on span "Создать рассылку" at bounding box center [374, 206] width 68 height 11
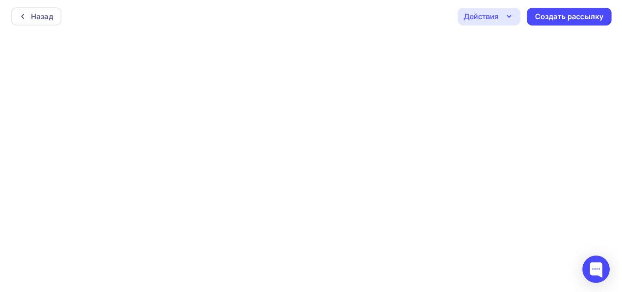
scroll to position [2, 0]
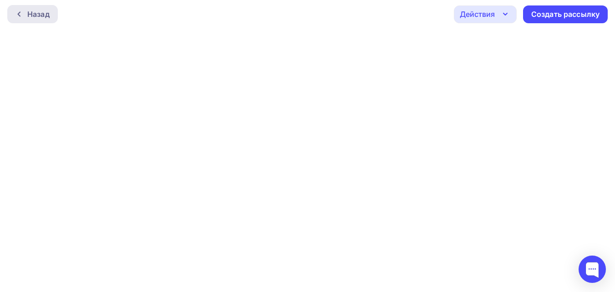
click at [46, 17] on div "Назад" at bounding box center [38, 14] width 22 height 11
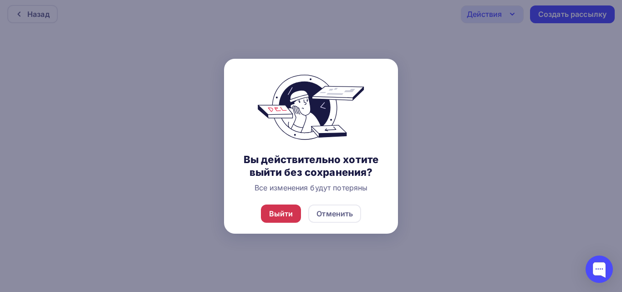
click at [289, 216] on div "Выйти" at bounding box center [281, 213] width 24 height 11
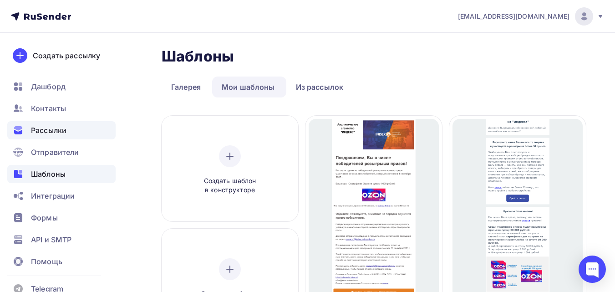
click at [41, 128] on span "Рассылки" at bounding box center [49, 130] width 36 height 11
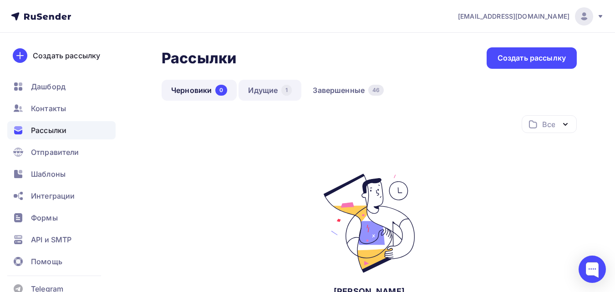
click at [260, 89] on link "Идущие 1" at bounding box center [270, 90] width 63 height 21
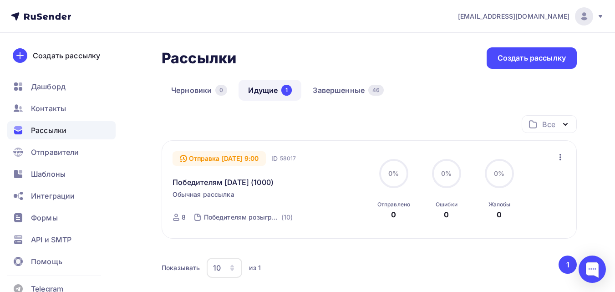
click at [561, 161] on icon "button" at bounding box center [560, 157] width 11 height 11
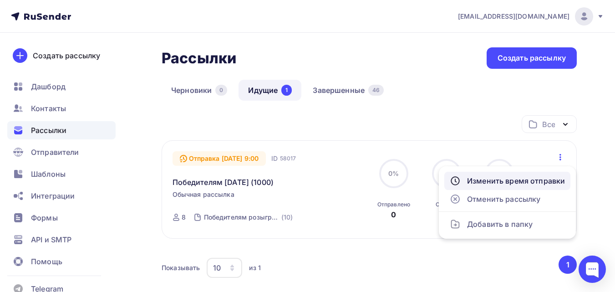
click at [533, 179] on div "Изменить время отправки" at bounding box center [507, 180] width 115 height 11
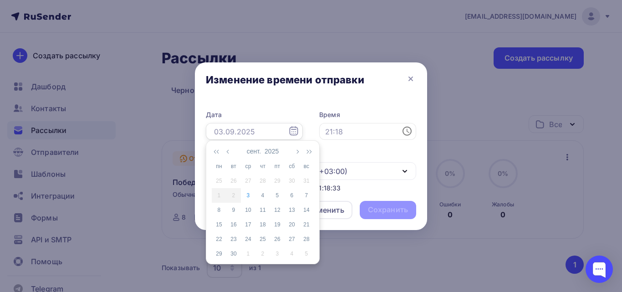
click at [265, 132] on input "text" at bounding box center [254, 131] width 97 height 17
click at [262, 198] on div "4" at bounding box center [262, 195] width 15 height 8
type input "[DATE]"
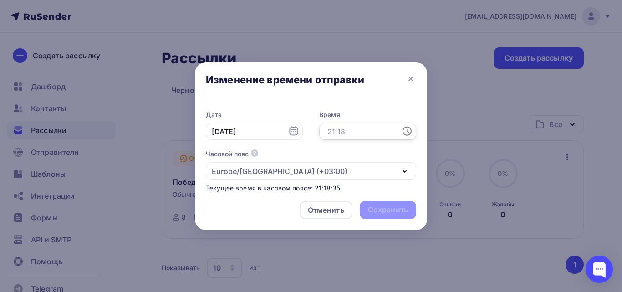
click at [347, 129] on input "text" at bounding box center [367, 131] width 97 height 17
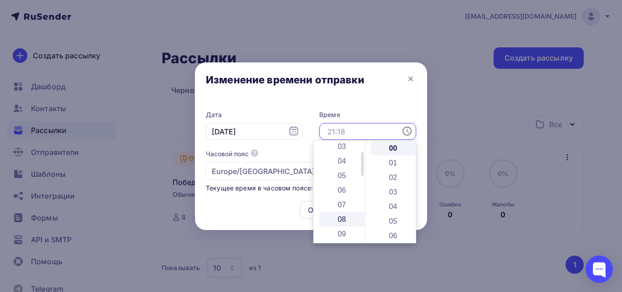
scroll to position [91, 0]
click at [349, 225] on li "12" at bounding box center [342, 232] width 47 height 15
type input "12:00"
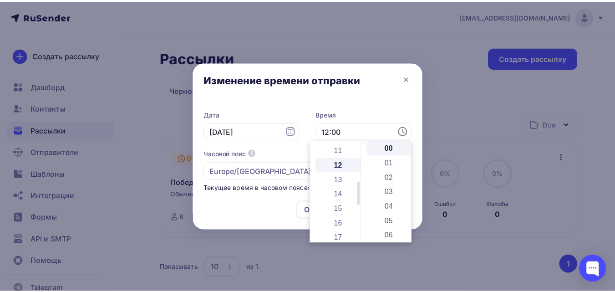
scroll to position [175, 0]
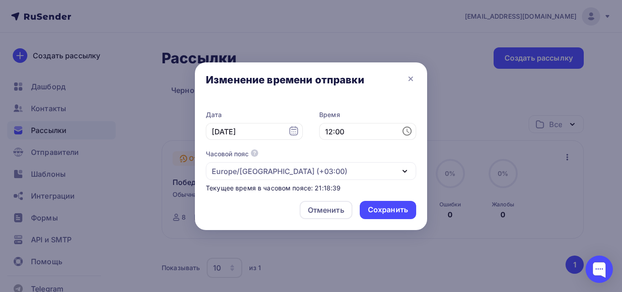
click at [263, 200] on div "Отменить Сохранить" at bounding box center [311, 212] width 232 height 36
click at [381, 212] on div "Сохранить" at bounding box center [388, 209] width 40 height 10
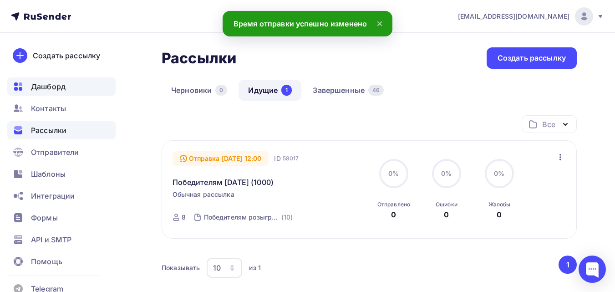
click at [41, 88] on span "Дашборд" at bounding box center [48, 86] width 35 height 11
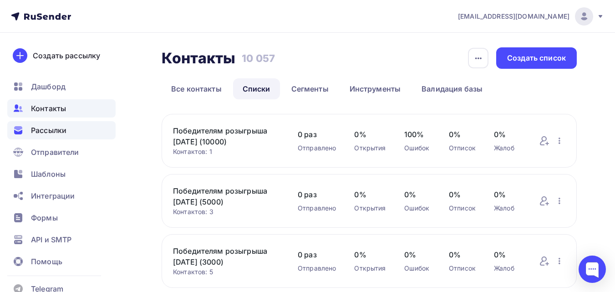
click at [58, 131] on span "Рассылки" at bounding box center [49, 130] width 36 height 11
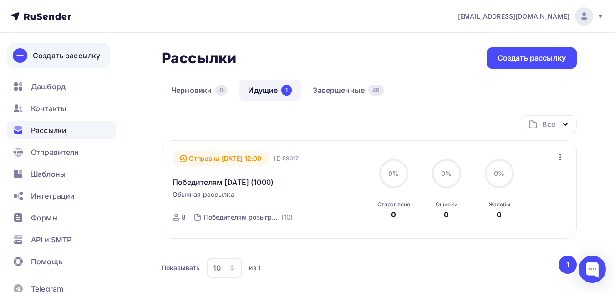
click at [61, 56] on div "Создать рассылку" at bounding box center [66, 55] width 67 height 11
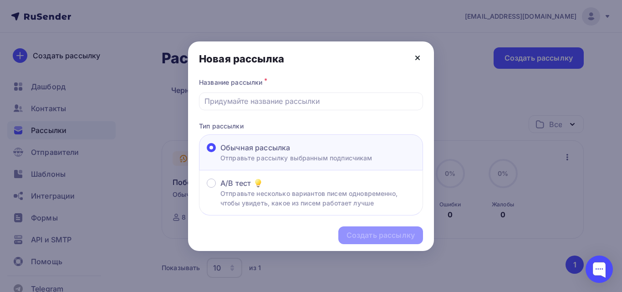
click at [419, 57] on icon at bounding box center [417, 57] width 11 height 11
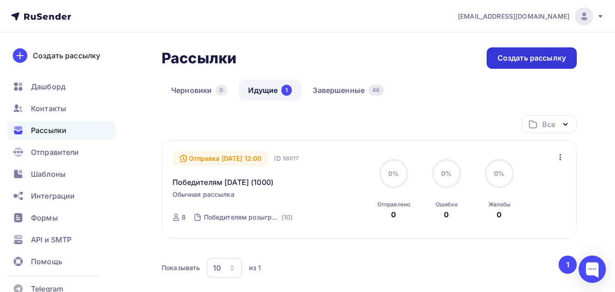
click at [518, 60] on div "Создать рассылку" at bounding box center [532, 58] width 68 height 10
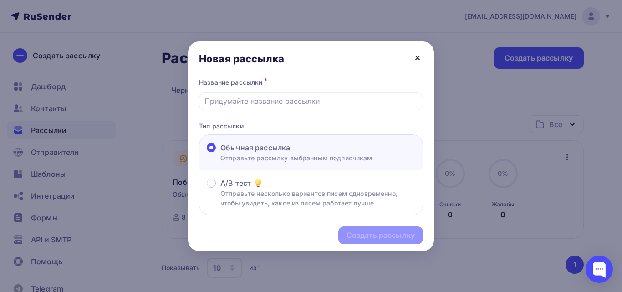
click at [418, 57] on icon at bounding box center [418, 58] width 4 height 4
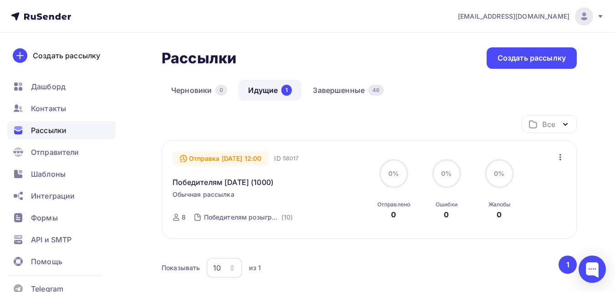
drag, startPoint x: 172, startPoint y: 183, endPoint x: 308, endPoint y: 185, distance: 136.2
click at [308, 185] on div "Отправка 04.09.2025, 12:00 ID 58017 Победителям 01.09.2025 (1000) Обычная рассы…" at bounding box center [369, 189] width 415 height 98
copy link "Победителям [DATE] (1000)"
click at [516, 59] on div "Создать рассылку" at bounding box center [532, 58] width 68 height 10
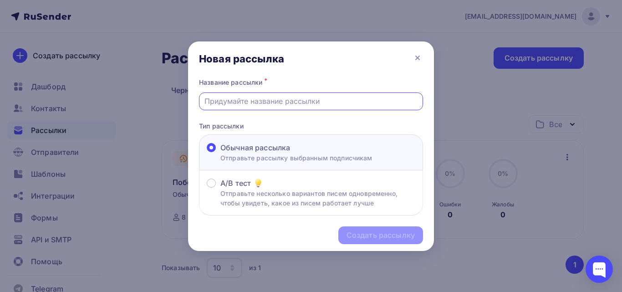
paste input "Победителям [DATE] (1000)"
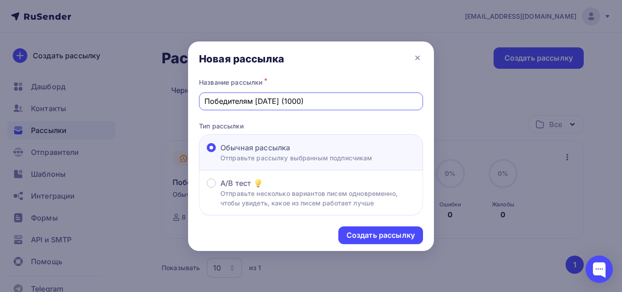
click at [301, 102] on input "Победителям [DATE] (1000)" at bounding box center [311, 101] width 214 height 11
type input "Победителям 01.09.2025 (3000)"
click at [399, 231] on div "Создать рассылку" at bounding box center [381, 235] width 68 height 10
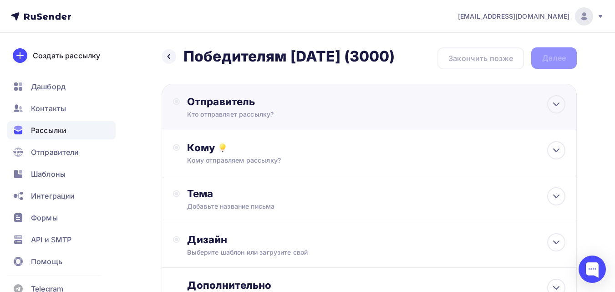
click at [269, 117] on div "Кто отправляет рассылку?" at bounding box center [276, 114] width 178 height 9
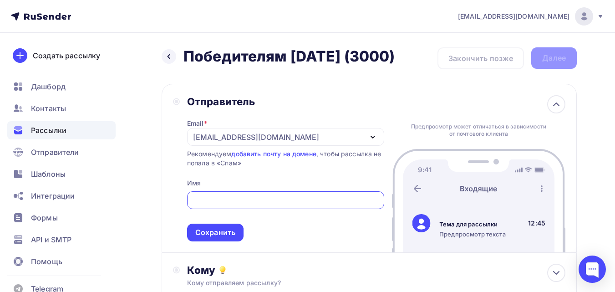
click at [294, 139] on div "[EMAIL_ADDRESS][DOMAIN_NAME]" at bounding box center [285, 137] width 197 height 18
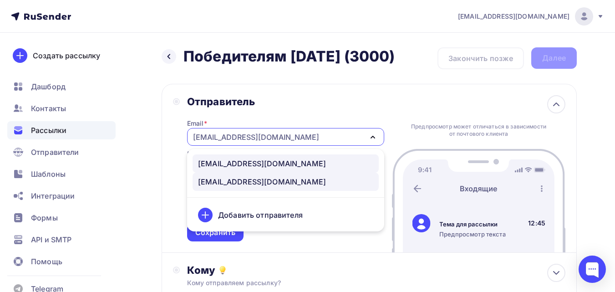
click at [277, 164] on div "[EMAIL_ADDRESS][DOMAIN_NAME]" at bounding box center [262, 163] width 128 height 11
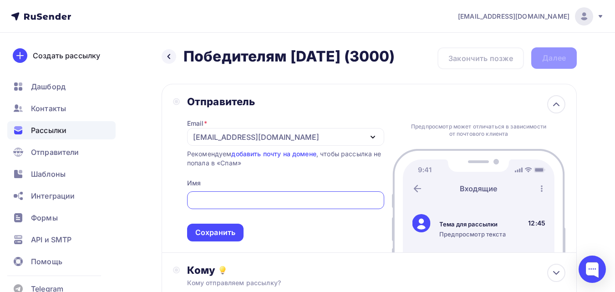
click at [204, 198] on input "text" at bounding box center [285, 200] width 187 height 11
paste input "Организатор розыгрыша призов среди участников опроса автолюбителей"
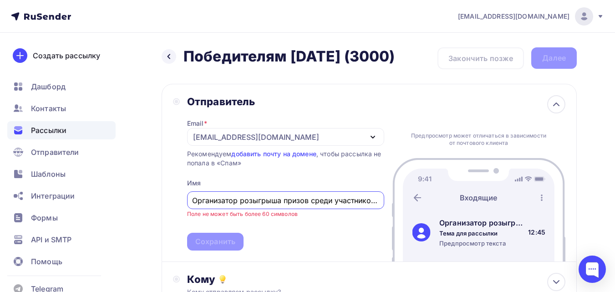
drag, startPoint x: 221, startPoint y: 202, endPoint x: 160, endPoint y: 199, distance: 60.6
click at [160, 199] on div "Назад Победителям 01.09.2025 (3000) Победителям 01.09.2025 (3000) Закончить поз…" at bounding box center [307, 268] width 615 height 471
click at [213, 201] on input "Организатор розыгрыша призов среди участников опроса автолюбителей" at bounding box center [285, 200] width 187 height 11
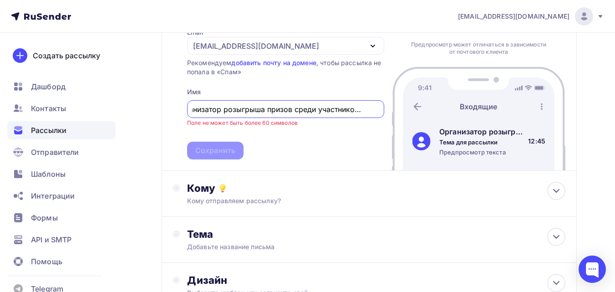
scroll to position [0, 81]
drag, startPoint x: 314, startPoint y: 110, endPoint x: 399, endPoint y: 107, distance: 85.2
click at [399, 107] on div "Отправитель Email * research@index-automotive.ru research@index-automotive.ru a…" at bounding box center [369, 82] width 415 height 178
click at [322, 112] on input "Организатор розыгрыша призов среди участников опроса автолюбителей" at bounding box center [285, 109] width 187 height 11
drag, startPoint x: 322, startPoint y: 112, endPoint x: 355, endPoint y: 112, distance: 33.2
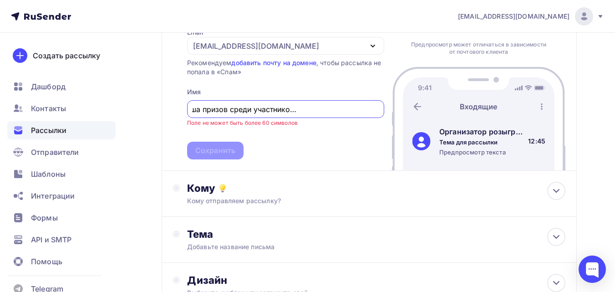
click at [355, 112] on input "Организатор розыгрыша призов среди участников опроса автолюбителей" at bounding box center [285, 109] width 187 height 11
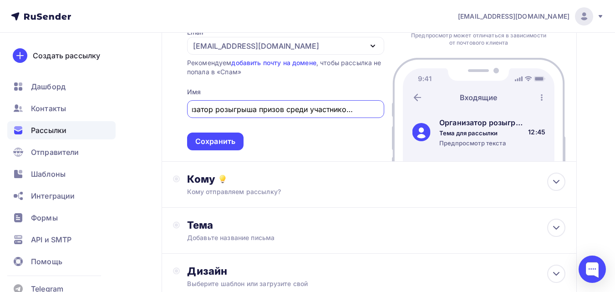
scroll to position [0, 24]
type input "Организатор розыгрыша призов среди участников опроса"
click at [221, 142] on div "Сохранить" at bounding box center [215, 141] width 40 height 10
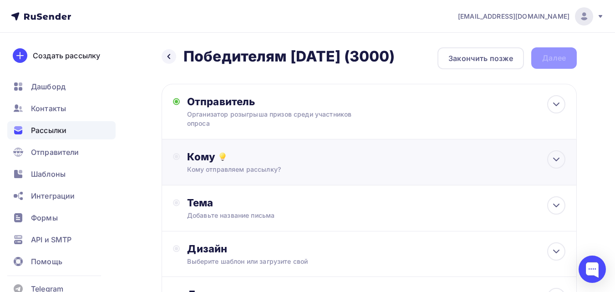
click at [264, 169] on div "Кому отправляем рассылку?" at bounding box center [357, 169] width 341 height 9
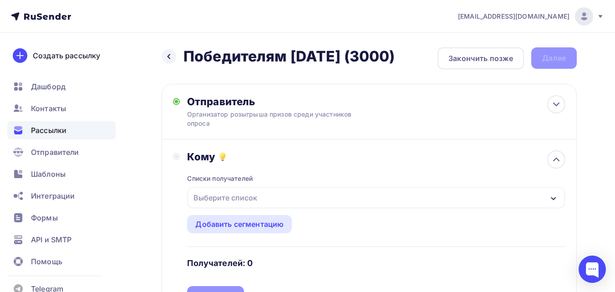
click at [261, 199] on div "Выберите список" at bounding box center [377, 197] width 378 height 21
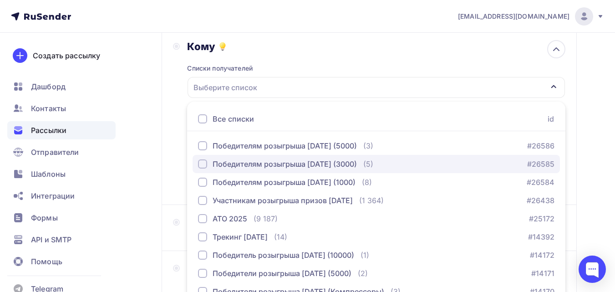
click at [332, 159] on div "Победителям розыгрыша [DATE] (3000)" at bounding box center [285, 163] width 144 height 11
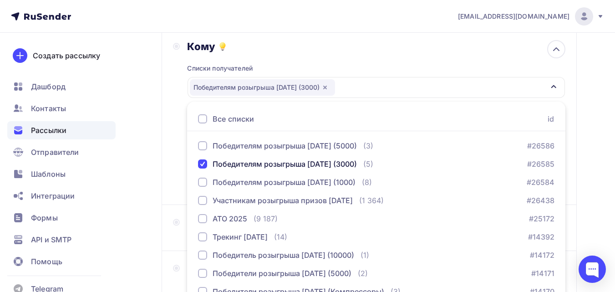
click at [581, 174] on div "Назад Победителям 01.09.2025 (3000) Победителям 01.09.2025 (3000) Закончить поз…" at bounding box center [307, 162] width 615 height 479
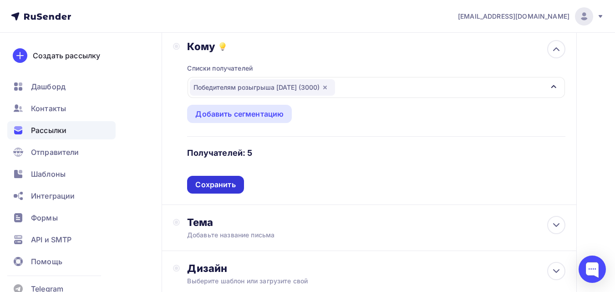
click at [233, 184] on div "Сохранить" at bounding box center [215, 184] width 40 height 10
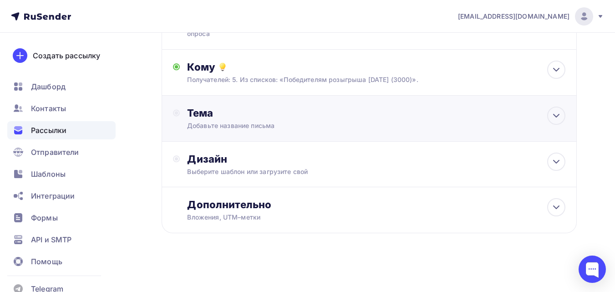
click at [205, 122] on div "Добавьте название письма" at bounding box center [268, 125] width 162 height 9
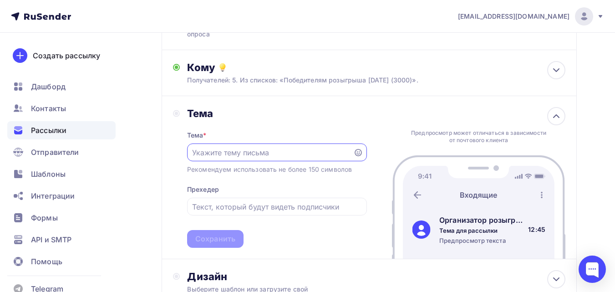
paste input "Победителю розыгрыша призов"
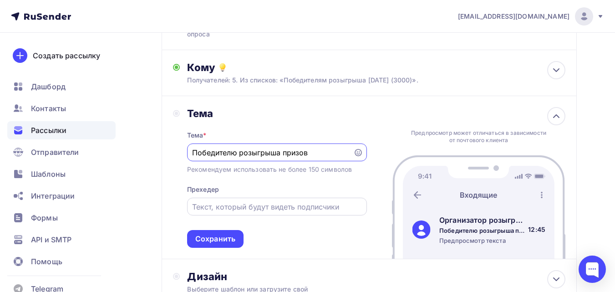
type input "Победителю розыгрыша призов"
click at [252, 202] on input "text" at bounding box center [276, 206] width 169 height 11
paste input "Поздравляем, Вы стали одним из победителей розыгрыша призов среди участников оп…"
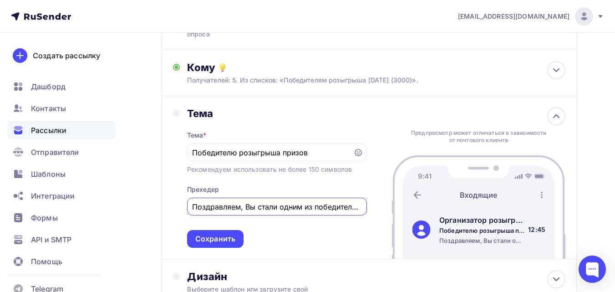
scroll to position [0, 290]
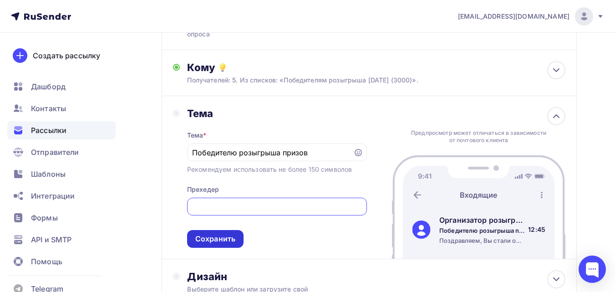
type input "Поздравляем, Вы стали одним из победителей розыгрыша призов среди участников оп…"
click at [206, 239] on div "Сохранить" at bounding box center [215, 239] width 40 height 10
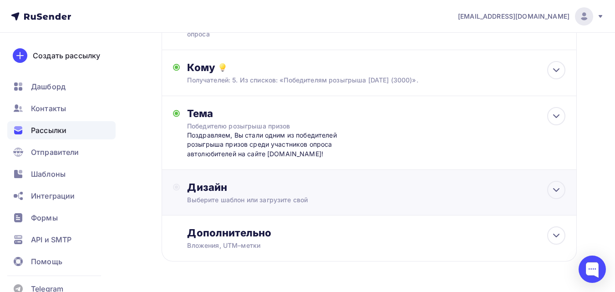
click at [257, 200] on div "Выберите шаблон или загрузите свой" at bounding box center [357, 199] width 341 height 9
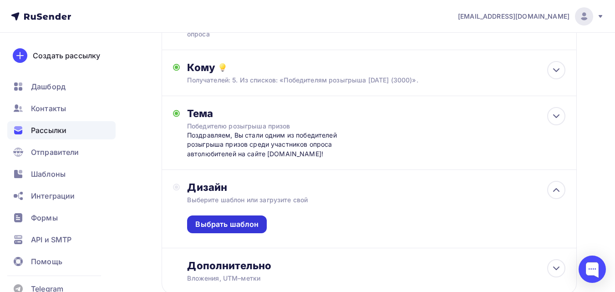
click at [251, 219] on div "Выбрать шаблон" at bounding box center [226, 224] width 63 height 10
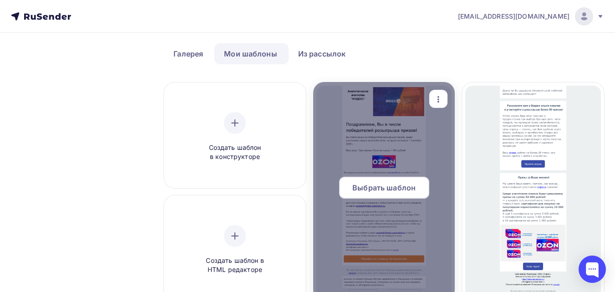
scroll to position [91, 0]
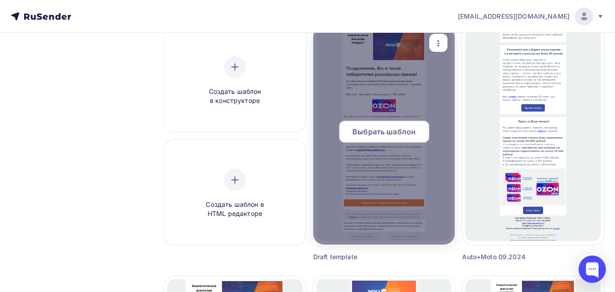
click at [379, 132] on span "Выбрать шаблон" at bounding box center [383, 131] width 63 height 11
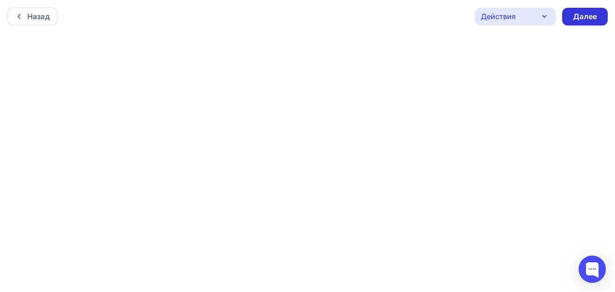
click at [580, 19] on div "Далее" at bounding box center [585, 16] width 24 height 10
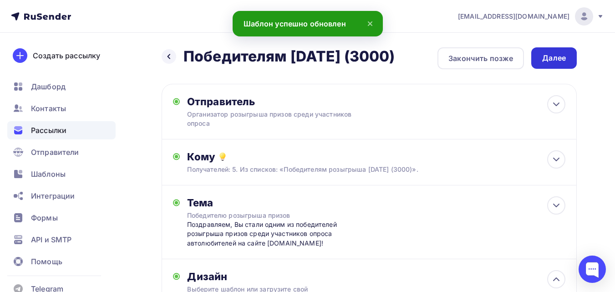
click at [553, 55] on div "Далее" at bounding box center [554, 58] width 24 height 10
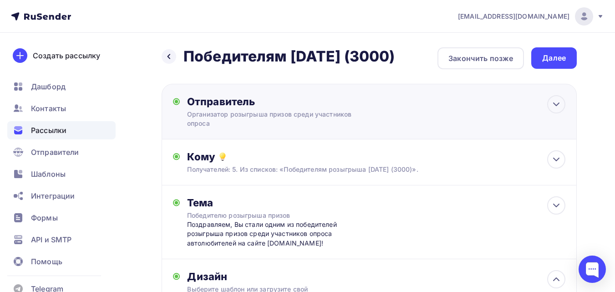
scroll to position [137, 0]
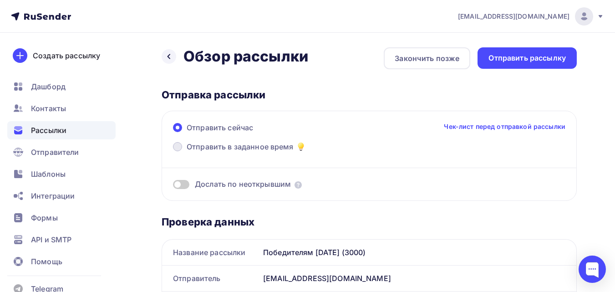
click at [219, 148] on span "Отправить в заданное время" at bounding box center [240, 146] width 107 height 11
click at [187, 152] on input "Отправить в заданное время" at bounding box center [187, 152] width 0 height 0
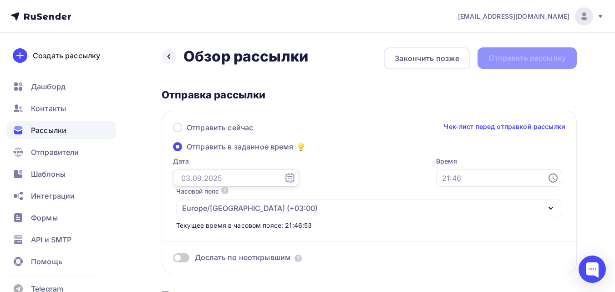
click at [235, 183] on input "text" at bounding box center [236, 177] width 126 height 17
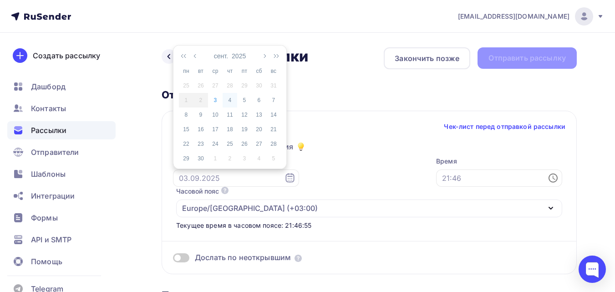
click at [228, 101] on div "4" at bounding box center [230, 100] width 15 height 8
type input "[DATE]"
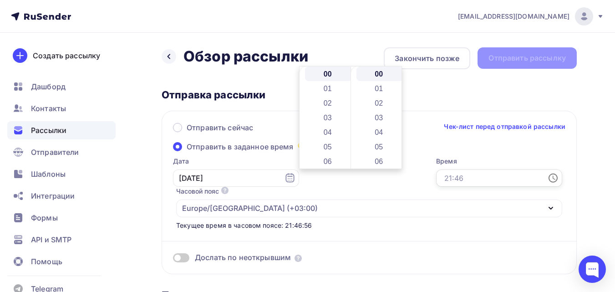
click at [436, 182] on input "text" at bounding box center [499, 177] width 126 height 17
click at [321, 109] on li "09" at bounding box center [328, 114] width 47 height 15
type input "09:00"
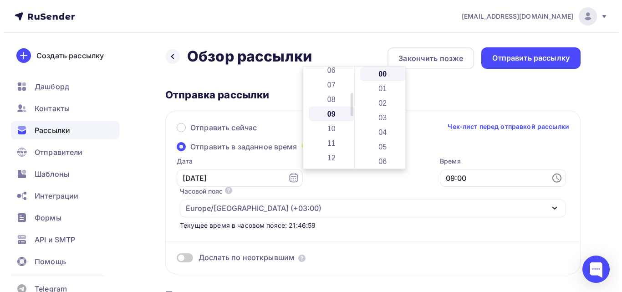
scroll to position [131, 0]
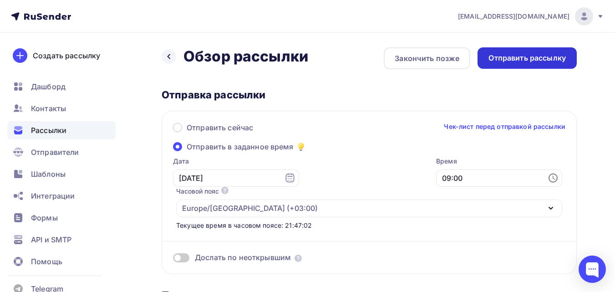
click at [524, 56] on div "Отправить рассылку" at bounding box center [527, 58] width 77 height 10
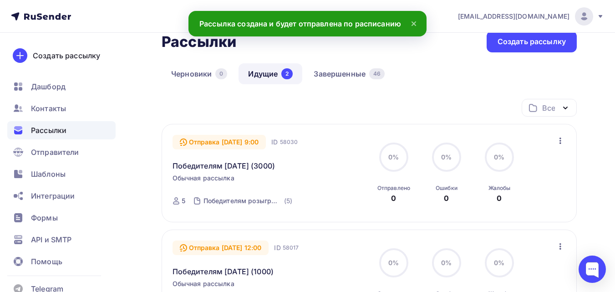
scroll to position [46, 0]
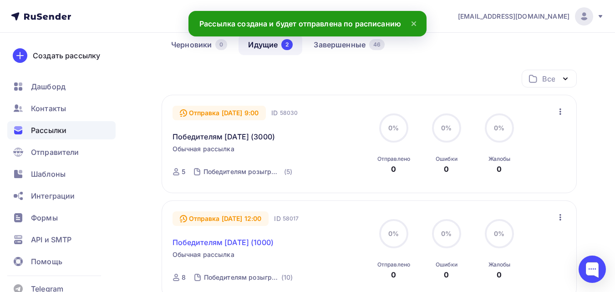
click at [259, 242] on link "Победителям [DATE] (1000)" at bounding box center [224, 242] width 102 height 11
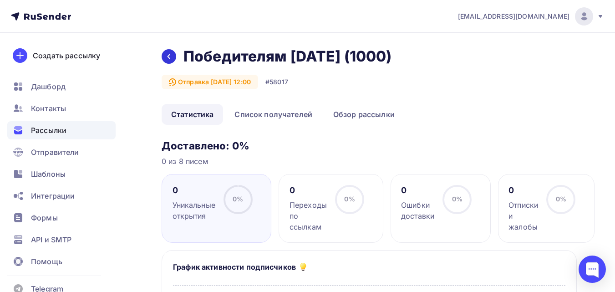
click at [171, 57] on icon at bounding box center [168, 56] width 7 height 7
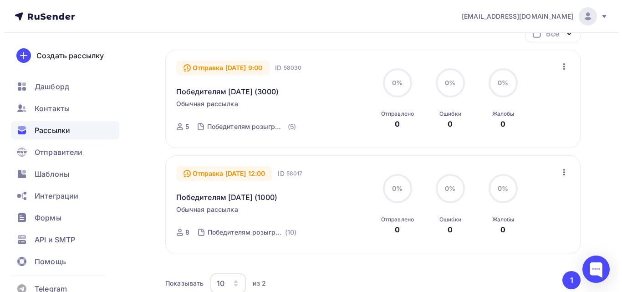
scroll to position [91, 0]
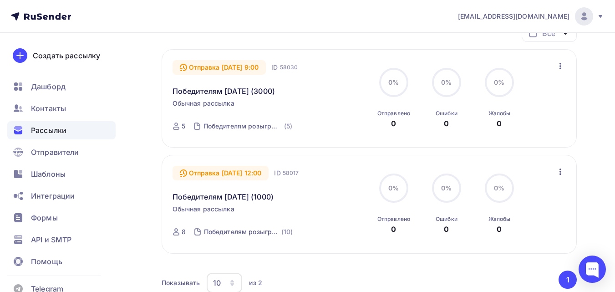
click at [563, 172] on icon "button" at bounding box center [560, 171] width 11 height 11
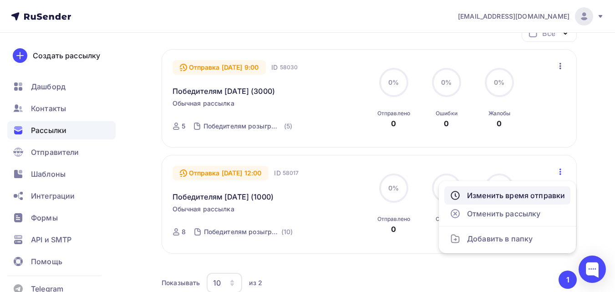
click at [552, 192] on div "Изменить время отправки" at bounding box center [507, 195] width 115 height 11
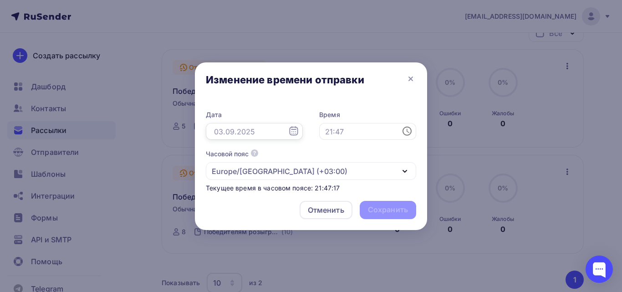
click at [253, 131] on input "text" at bounding box center [254, 131] width 97 height 17
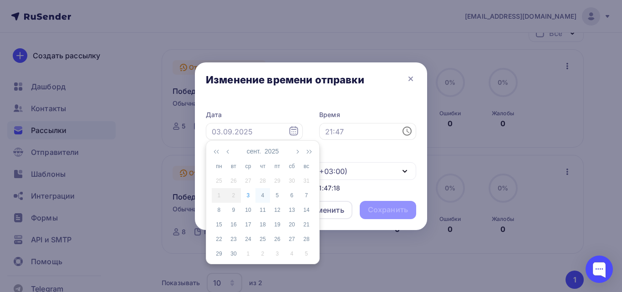
click at [261, 195] on div "4" at bounding box center [262, 195] width 15 height 8
type input "[DATE]"
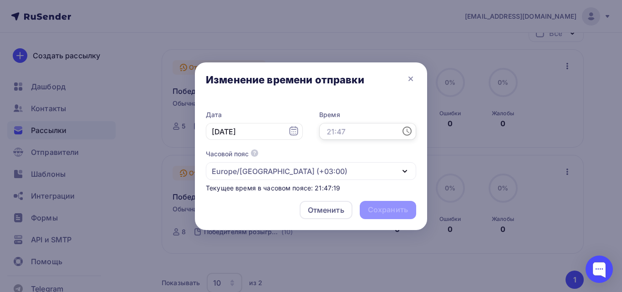
click at [340, 133] on input "text" at bounding box center [367, 131] width 97 height 17
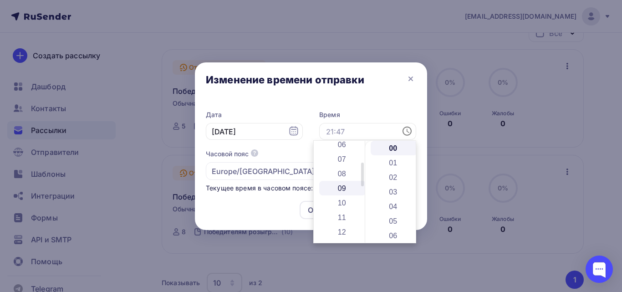
click at [345, 187] on li "09" at bounding box center [342, 188] width 47 height 15
type input "09:00"
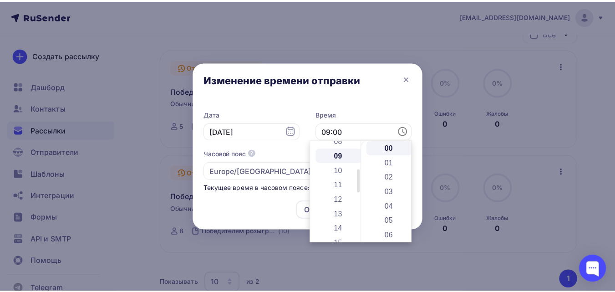
scroll to position [131, 0]
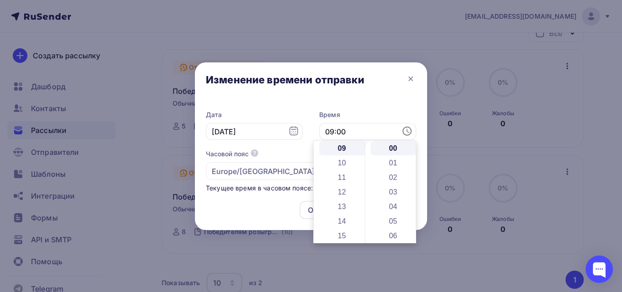
click at [286, 211] on div "Отменить Сохранить" at bounding box center [311, 212] width 232 height 36
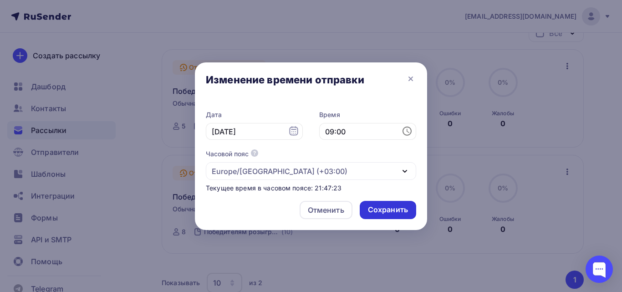
click at [391, 210] on div "Сохранить" at bounding box center [388, 209] width 40 height 10
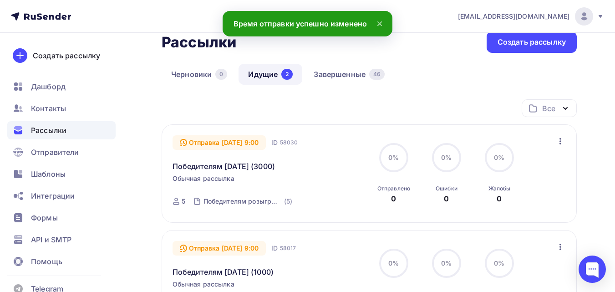
scroll to position [0, 0]
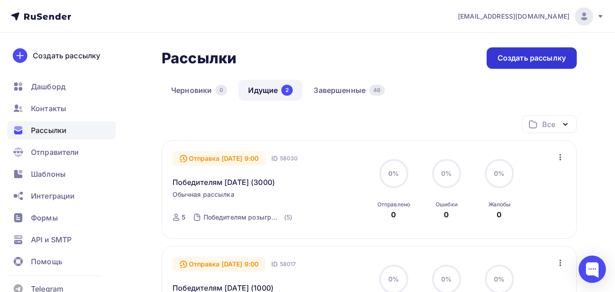
click at [516, 62] on div "Создать рассылку" at bounding box center [532, 58] width 68 height 10
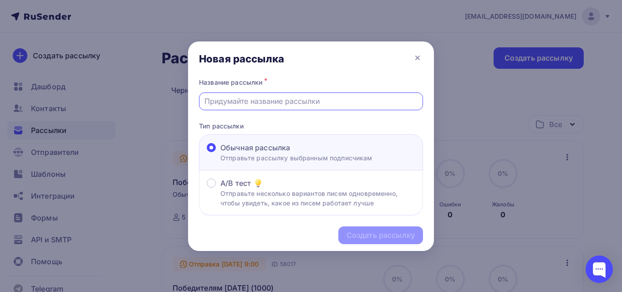
paste input "Победителям [DATE] (1000)"
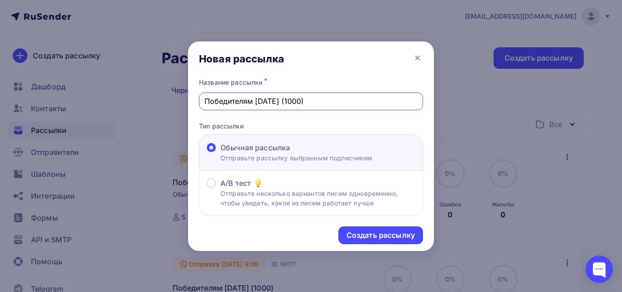
click at [301, 103] on input "Победителям [DATE] (1000)" at bounding box center [311, 101] width 214 height 11
type input "Победителям 01.09.2025 (5000)"
click at [386, 236] on div "Создать рассылку" at bounding box center [381, 235] width 68 height 10
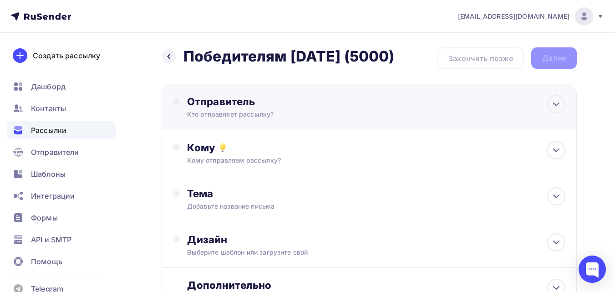
click at [241, 112] on div "Кто отправляет рассылку?" at bounding box center [276, 114] width 178 height 9
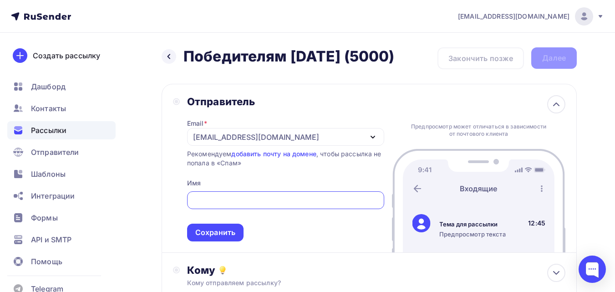
click at [241, 141] on div "[EMAIL_ADDRESS][DOMAIN_NAME]" at bounding box center [256, 137] width 126 height 11
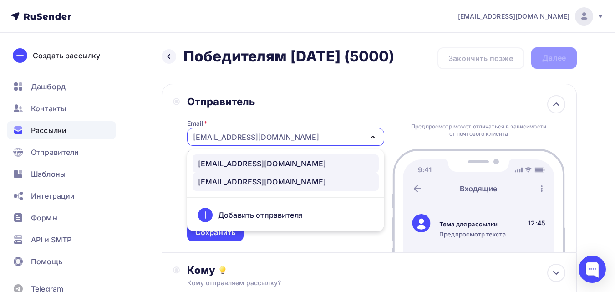
click at [240, 162] on div "[EMAIL_ADDRESS][DOMAIN_NAME]" at bounding box center [262, 163] width 128 height 11
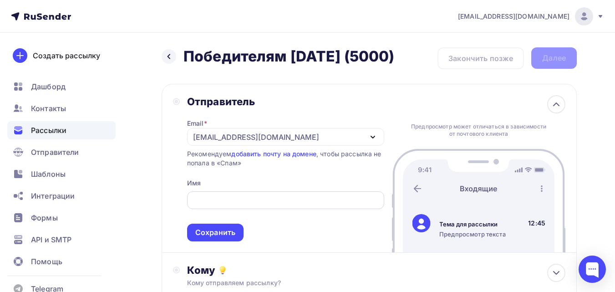
click at [235, 199] on input "text" at bounding box center [285, 200] width 187 height 11
paste input "Организатор розыгрыша призов среди участников опроса автолюбителей"
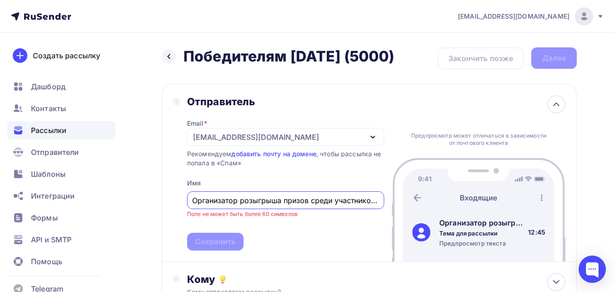
drag, startPoint x: 282, startPoint y: 198, endPoint x: 145, endPoint y: 201, distance: 137.6
click at [145, 201] on div "Назад Победителям 01.09.2025 (5000) Победителям 01.09.2025 (5000) Закончить поз…" at bounding box center [307, 268] width 615 height 471
click at [308, 192] on div "Организатор розыгрыша призов среди участников опроса автолюбителей" at bounding box center [285, 200] width 197 height 18
drag, startPoint x: 329, startPoint y: 203, endPoint x: 413, endPoint y: 196, distance: 84.1
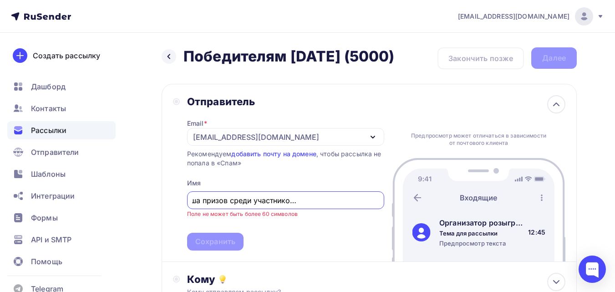
click at [414, 196] on div "Отправитель Email * research@index-automotive.ru research@index-automotive.ru a…" at bounding box center [369, 173] width 415 height 178
click at [318, 202] on input "Организатор розыгрыша призов среди участников опроса автолюбителей" at bounding box center [285, 200] width 187 height 11
drag, startPoint x: 321, startPoint y: 203, endPoint x: 398, endPoint y: 201, distance: 77.0
click at [398, 201] on div "Отправитель Email * research@index-automotive.ru research@index-automotive.ru a…" at bounding box center [369, 173] width 415 height 178
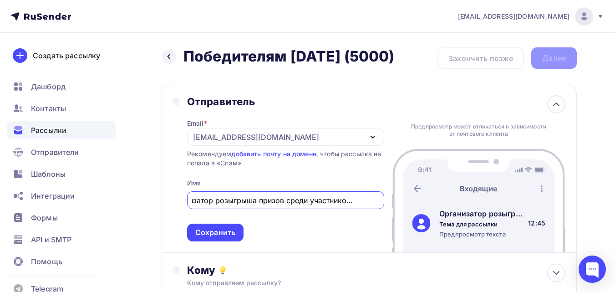
scroll to position [0, 24]
type input "Организатор розыгрыша призов среди участников опроса"
click at [225, 235] on div "Сохранить" at bounding box center [215, 232] width 40 height 10
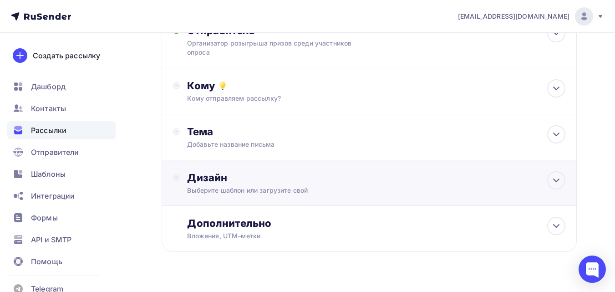
scroll to position [90, 0]
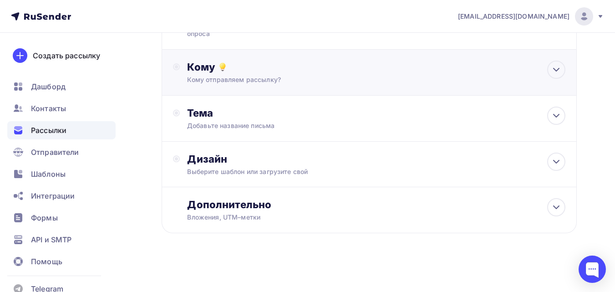
click at [254, 66] on div "Кому" at bounding box center [376, 67] width 378 height 13
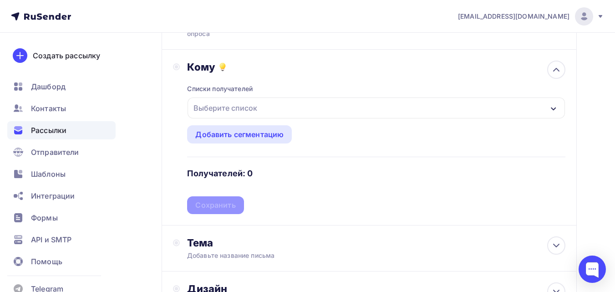
scroll to position [0, 0]
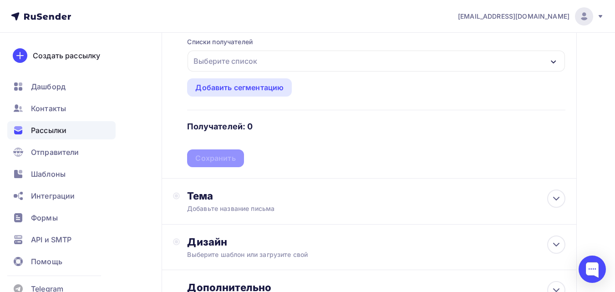
click at [235, 65] on div "Выберите список" at bounding box center [225, 61] width 71 height 16
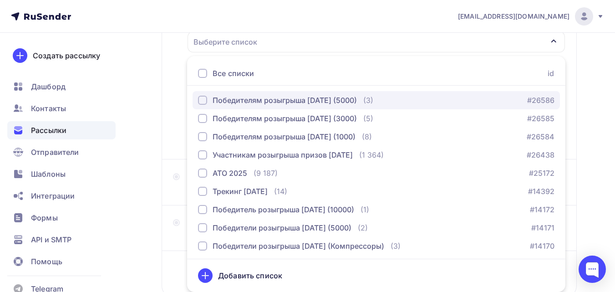
click at [224, 102] on div "Победителям розыгрыша [DATE] (5000)" at bounding box center [285, 100] width 144 height 11
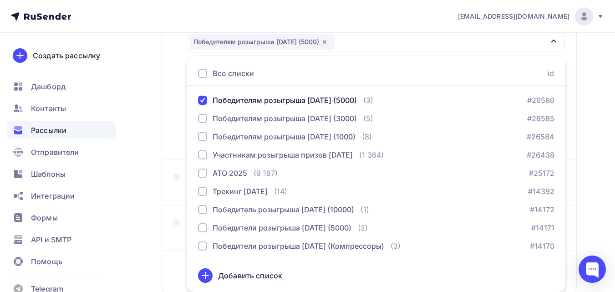
click at [594, 204] on div "Назад Победителям 01.09.2025 (5000) Победителям 01.09.2025 (5000) Закончить поз…" at bounding box center [307, 116] width 615 height 479
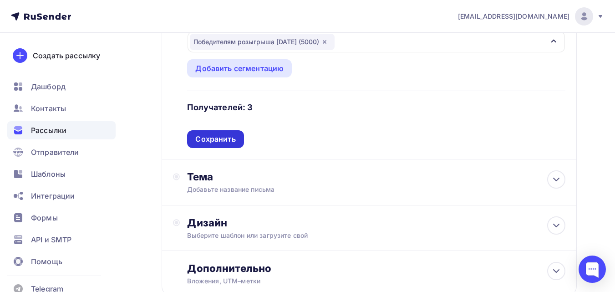
click at [226, 134] on div "Сохранить" at bounding box center [215, 139] width 40 height 10
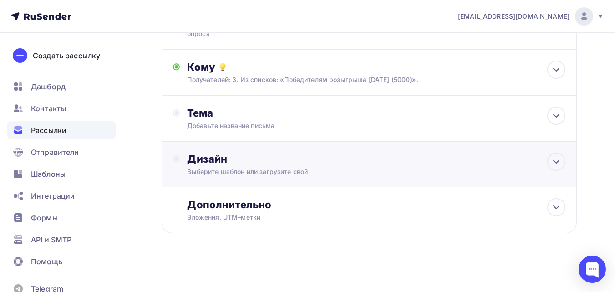
scroll to position [90, 0]
click at [231, 126] on div "Добавьте название письма" at bounding box center [268, 125] width 162 height 9
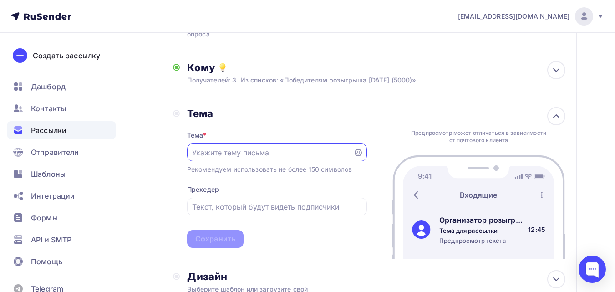
scroll to position [0, 0]
paste input "Победителю розыгрыша призов"
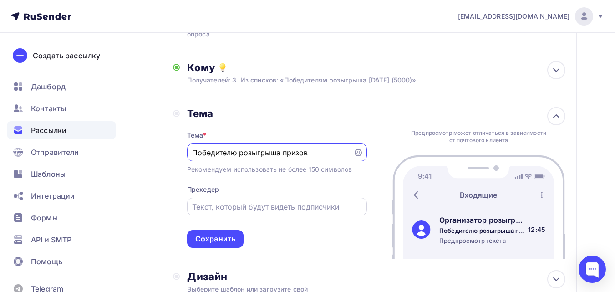
type input "Победителю розыгрыша призов"
click at [262, 209] on input "text" at bounding box center [276, 206] width 169 height 11
paste input "Поздравляем, Вы стали одним из победителей розыгрыша призов среди участников оп…"
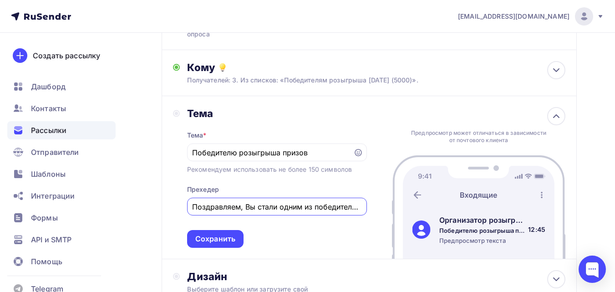
scroll to position [0, 290]
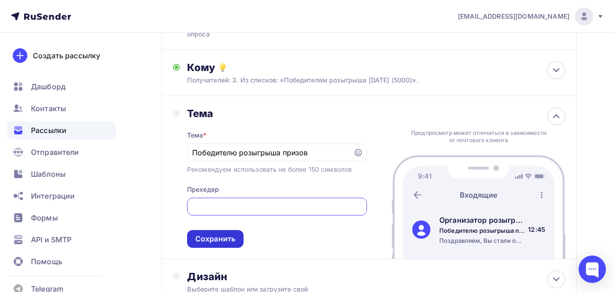
type input "Поздравляем, Вы стали одним из победителей розыгрыша призов среди участников оп…"
click at [221, 237] on div "Сохранить" at bounding box center [215, 239] width 40 height 10
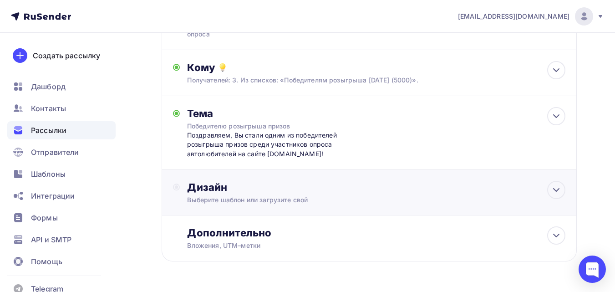
click at [220, 192] on div "Дизайн" at bounding box center [376, 187] width 378 height 13
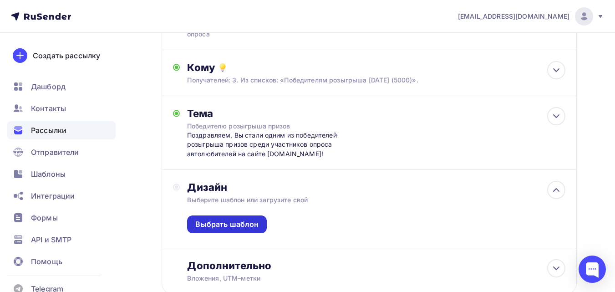
click at [232, 229] on div "Выбрать шаблон" at bounding box center [226, 224] width 63 height 10
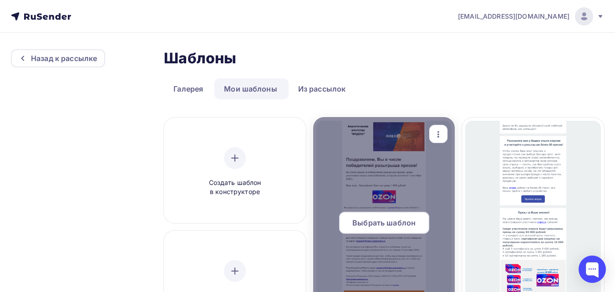
click at [365, 178] on div at bounding box center [384, 226] width 142 height 219
click at [377, 218] on span "Выбрать шаблон" at bounding box center [383, 222] width 63 height 11
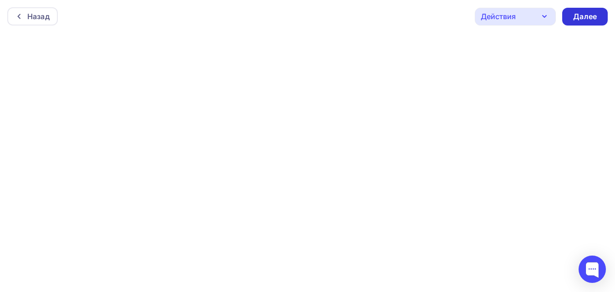
click at [591, 18] on div "Далее" at bounding box center [585, 16] width 24 height 10
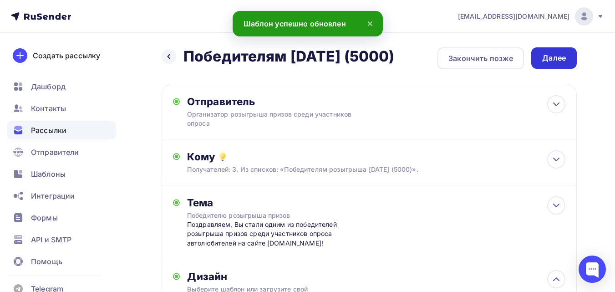
click at [560, 59] on div "Далее" at bounding box center [554, 58] width 24 height 10
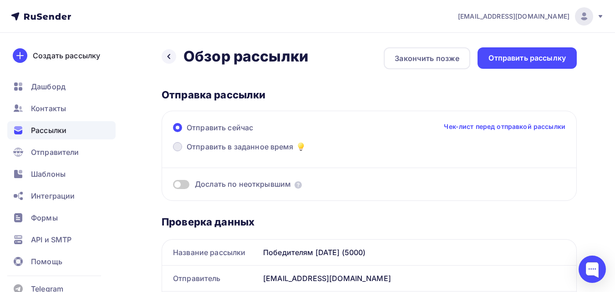
click at [259, 143] on span "Отправить в заданное время" at bounding box center [240, 146] width 107 height 11
click at [187, 152] on input "Отправить в заданное время" at bounding box center [187, 152] width 0 height 0
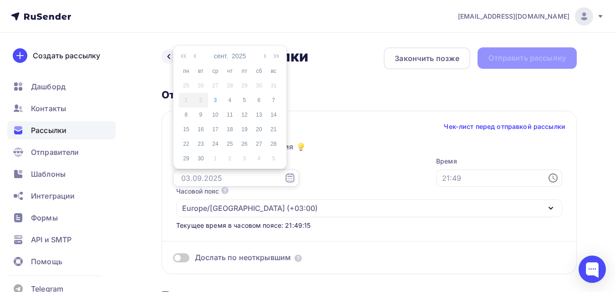
click at [267, 182] on input "text" at bounding box center [236, 177] width 126 height 17
click at [230, 100] on div "4" at bounding box center [230, 100] width 15 height 8
type input "[DATE]"
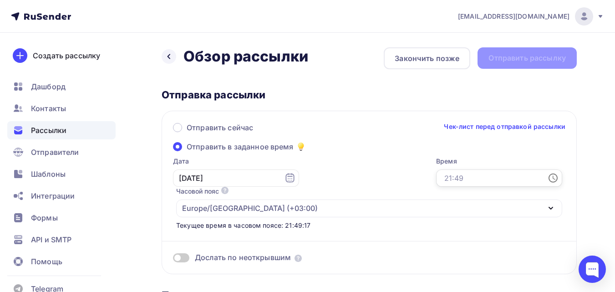
click at [436, 182] on input "text" at bounding box center [499, 177] width 126 height 17
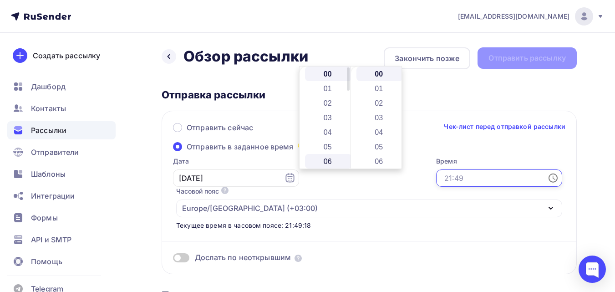
scroll to position [46, 0]
click at [330, 159] on li "09" at bounding box center [328, 159] width 47 height 15
type input "09:00"
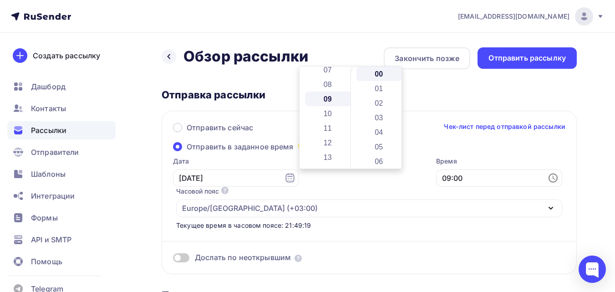
scroll to position [131, 0]
click at [390, 230] on div "Дослать по неоткрывшим" at bounding box center [369, 246] width 393 height 33
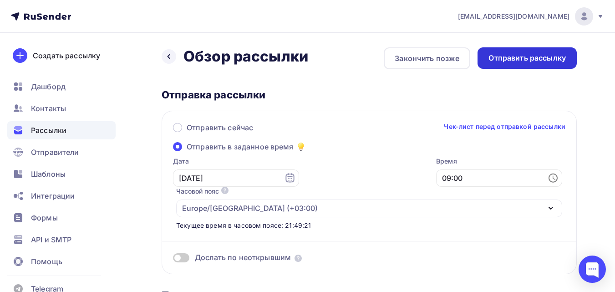
click at [520, 62] on div "Отправить рассылку" at bounding box center [527, 58] width 77 height 10
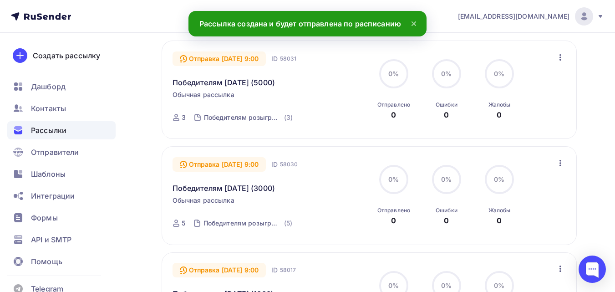
scroll to position [91, 0]
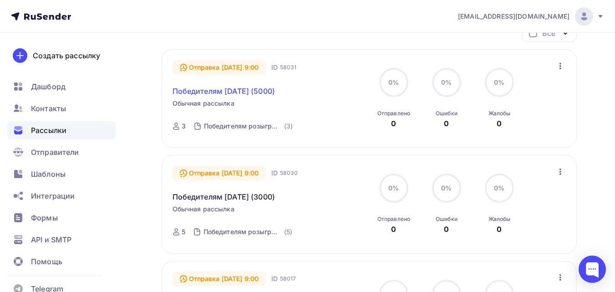
click at [255, 91] on link "Победителям 01.09.2025 (5000)" at bounding box center [224, 91] width 103 height 11
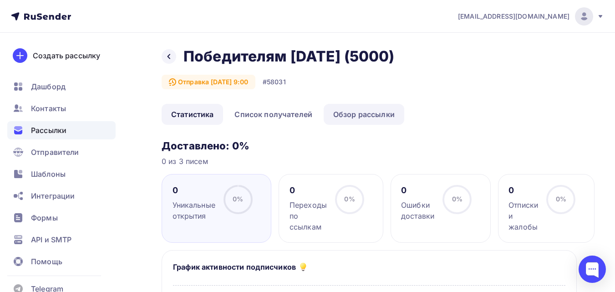
click at [344, 114] on link "Обзор рассылки" at bounding box center [364, 114] width 81 height 21
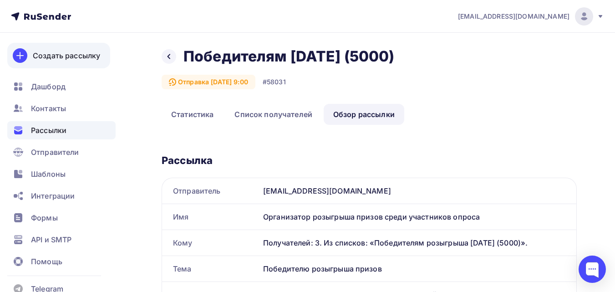
click at [64, 56] on div "Создать рассылку" at bounding box center [66, 55] width 67 height 11
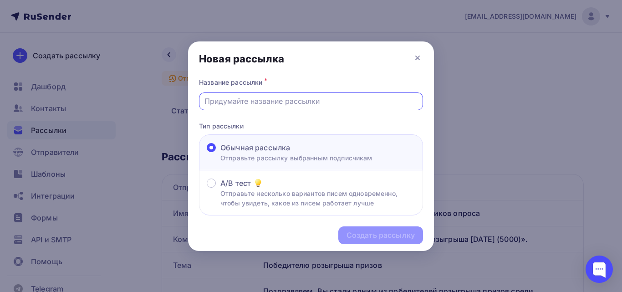
paste input "Победителям [DATE] (1000)"
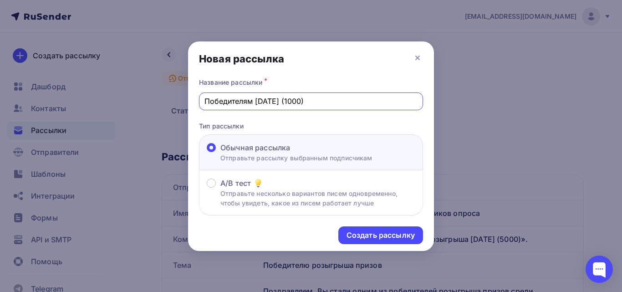
click at [312, 104] on input "Победителям [DATE] (1000)" at bounding box center [311, 101] width 214 height 11
type input "Победителям 01.09.2025 (10000)"
click at [354, 240] on div "Создать рассылку" at bounding box center [381, 235] width 68 height 10
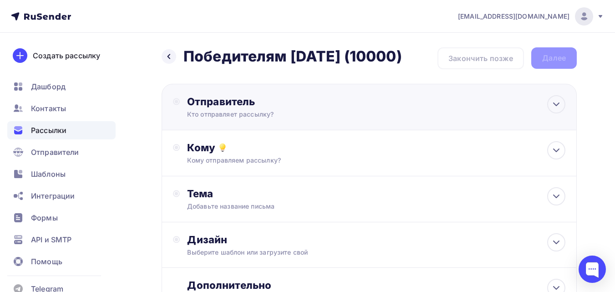
click at [200, 122] on div "Отправитель Кто отправляет рассылку? Email * admin@index-automotive.ru research…" at bounding box center [369, 107] width 415 height 46
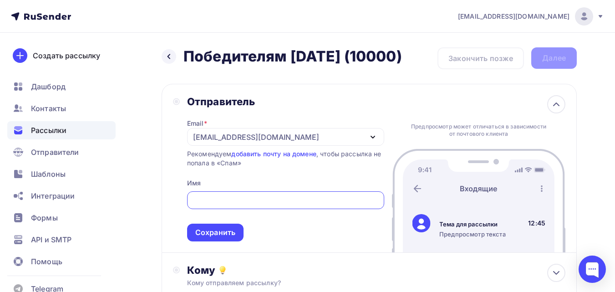
click at [214, 135] on div "[EMAIL_ADDRESS][DOMAIN_NAME]" at bounding box center [256, 137] width 126 height 11
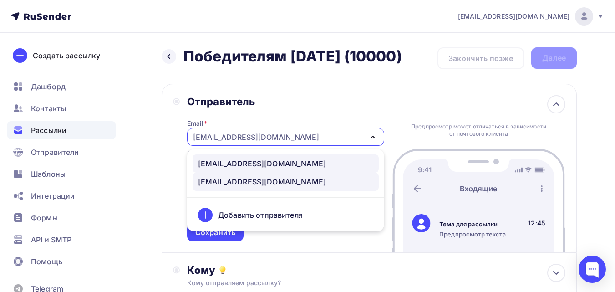
click at [214, 162] on div "[EMAIL_ADDRESS][DOMAIN_NAME]" at bounding box center [262, 163] width 128 height 11
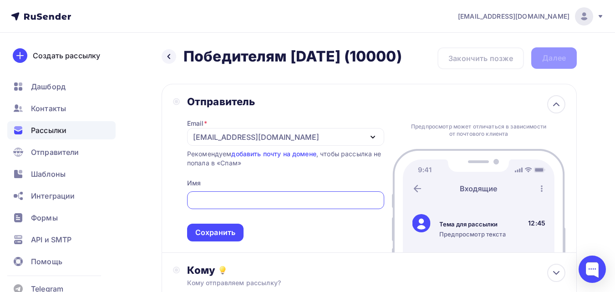
click at [223, 197] on input "text" at bounding box center [285, 200] width 187 height 11
paste input "Организатор розыгрыша призов среди участников опроса автолюбителей"
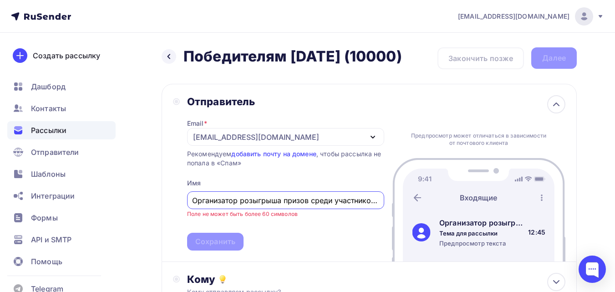
scroll to position [0, 81]
click at [290, 197] on input "Организатор розыгрыша призов среди участников опроса автолюбителей" at bounding box center [285, 200] width 187 height 11
drag, startPoint x: 320, startPoint y: 199, endPoint x: 395, endPoint y: 205, distance: 75.0
click at [395, 205] on div "Отправитель Email * research@index-automotive.ru research@index-automotive.ru a…" at bounding box center [369, 173] width 415 height 178
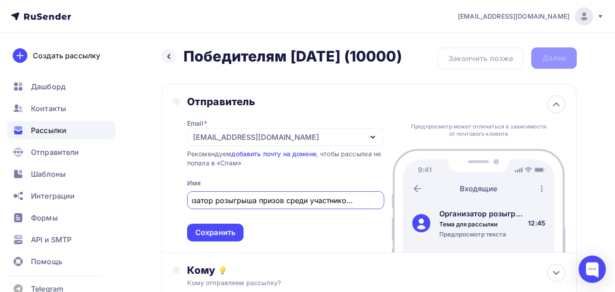
scroll to position [0, 24]
type input "Организатор розыгрыша призов среди участников опроса"
click at [215, 228] on div "Сохранить" at bounding box center [215, 232] width 40 height 10
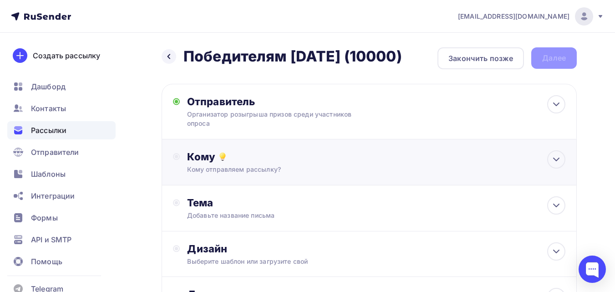
click at [239, 174] on div "Кому отправляем рассылку?" at bounding box center [357, 169] width 341 height 9
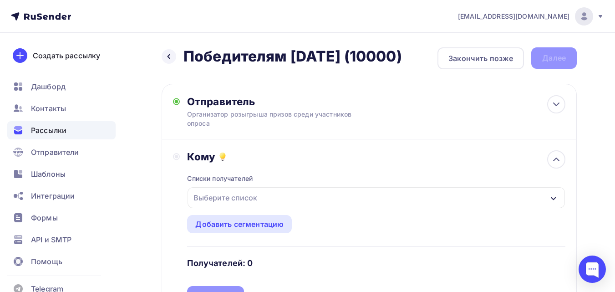
click at [238, 194] on div "Выберите список" at bounding box center [225, 197] width 71 height 16
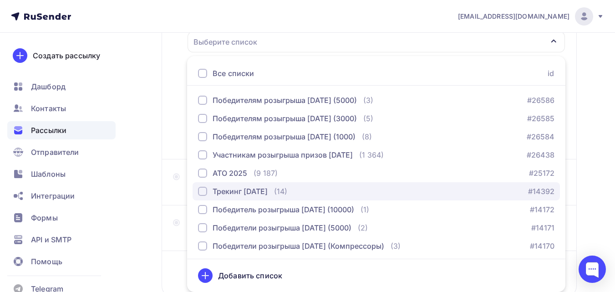
scroll to position [110, 0]
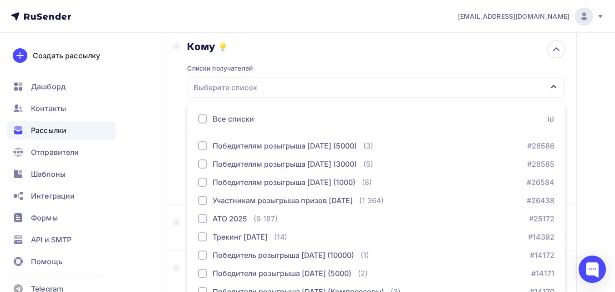
click at [146, 124] on div "Назад Победителям 01.09.2025 (10000) Победителям 01.09.2025 (10000) Закончить п…" at bounding box center [307, 162] width 615 height 479
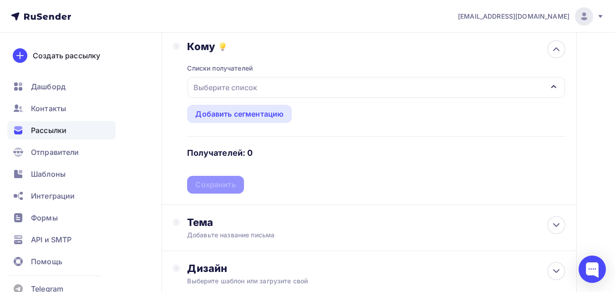
click at [250, 90] on div "Выберите список" at bounding box center [225, 87] width 71 height 16
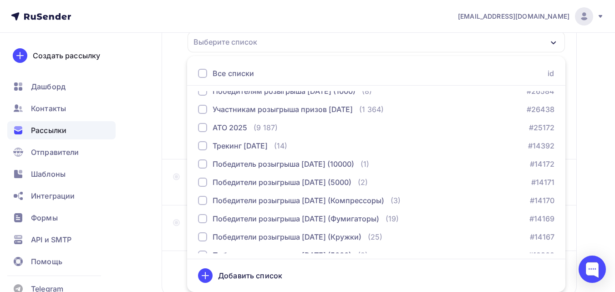
scroll to position [0, 0]
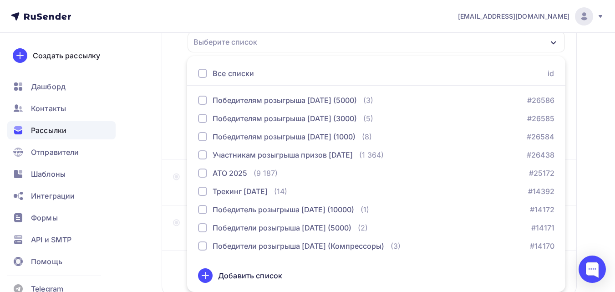
click at [255, 277] on div "Добавить список" at bounding box center [250, 275] width 64 height 11
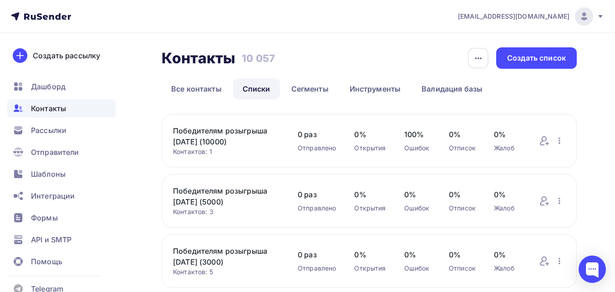
click at [234, 131] on link "Победителям розыгрыша [DATE] (10000)" at bounding box center [226, 136] width 107 height 22
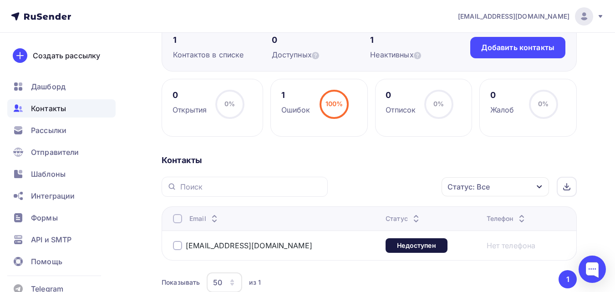
scroll to position [91, 0]
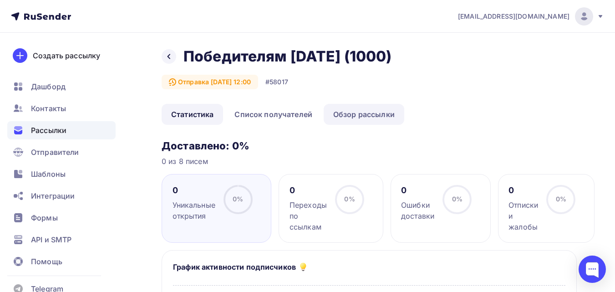
click at [353, 113] on link "Обзор рассылки" at bounding box center [364, 114] width 81 height 21
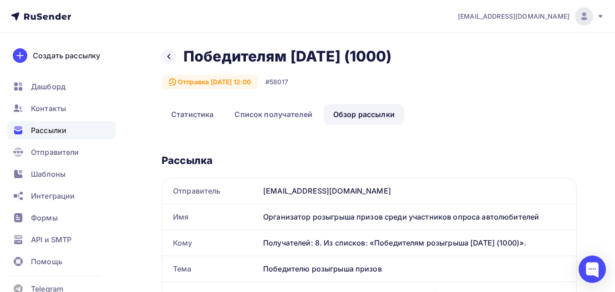
click at [270, 215] on div "Организатор розыгрыша призов среди участников опроса автолюбителей" at bounding box center [418, 217] width 317 height 26
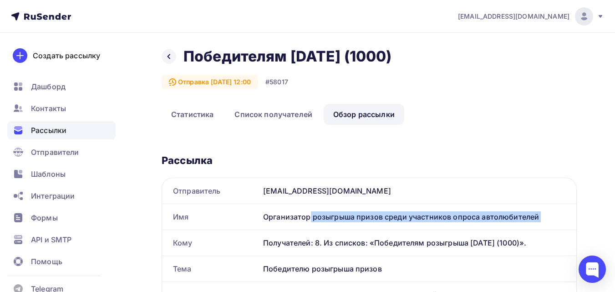
click at [270, 215] on div "Организатор розыгрыша призов среди участников опроса автолюбителей" at bounding box center [418, 217] width 317 height 26
copy div "Организатор розыгрыша призов среди участников опроса автолюбителей"
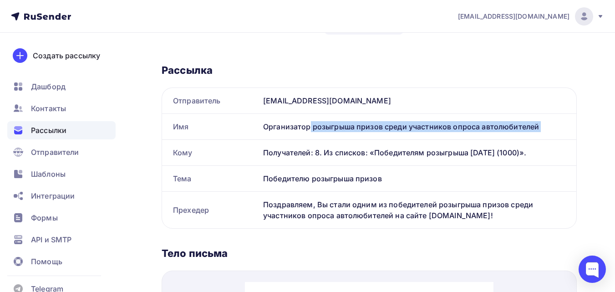
scroll to position [91, 0]
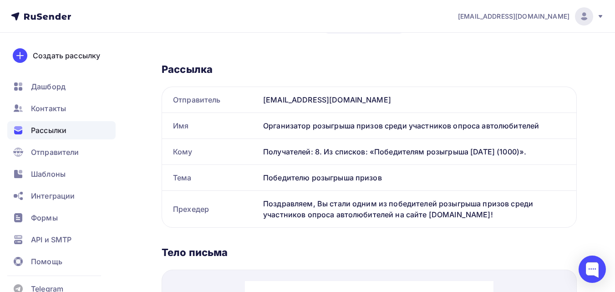
click at [294, 177] on div "Победителю розыгрыша призов" at bounding box center [418, 178] width 317 height 26
copy div "Победителю розыгрыша призов"
drag, startPoint x: 311, startPoint y: 209, endPoint x: 466, endPoint y: 213, distance: 155.8
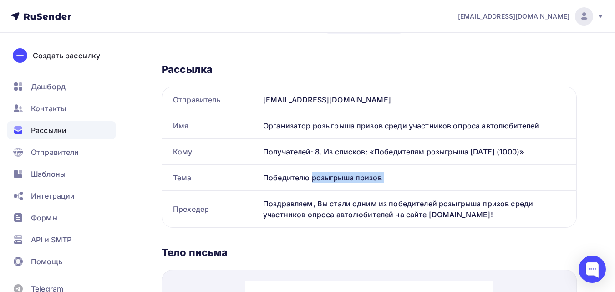
click at [466, 213] on div "Поздравляем, Вы стали одним из победителей розыгрыша призов среди участников оп…" at bounding box center [418, 209] width 317 height 36
copy div "Поздравляем, Вы стали одним из победителей розыгрыша призов среди участников оп…"
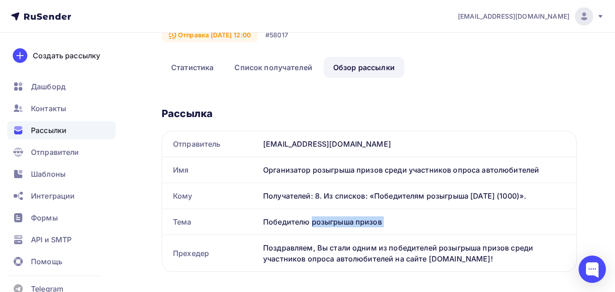
scroll to position [0, 0]
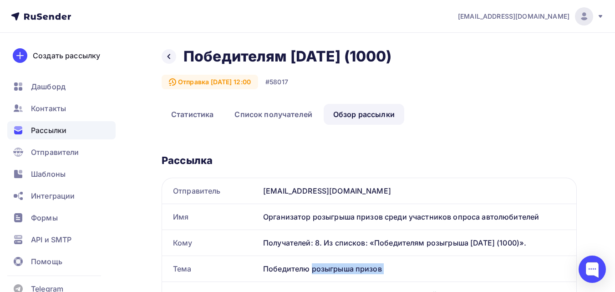
drag, startPoint x: 183, startPoint y: 60, endPoint x: 436, endPoint y: 57, distance: 252.8
click at [436, 57] on div "Назад Победителям 01.09.2025 (1000) Победителям 01.09.2025 (1000) Отправка 04.0…" at bounding box center [369, 75] width 415 height 56
copy h2 "Победителям [DATE] (1000)"
click at [295, 216] on div "Организатор розыгрыша призов среди участников опроса автолюбителей" at bounding box center [418, 217] width 317 height 26
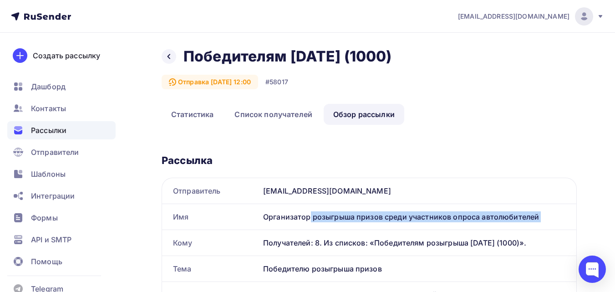
click at [295, 216] on div "Организатор розыгрыша призов среди участников опроса автолюбителей" at bounding box center [418, 217] width 317 height 26
copy div "Организатор розыгрыша призов среди участников опроса автолюбителей"
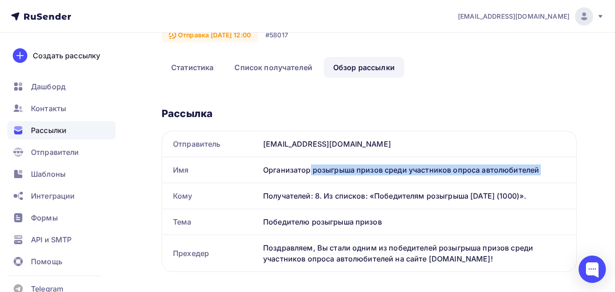
scroll to position [91, 0]
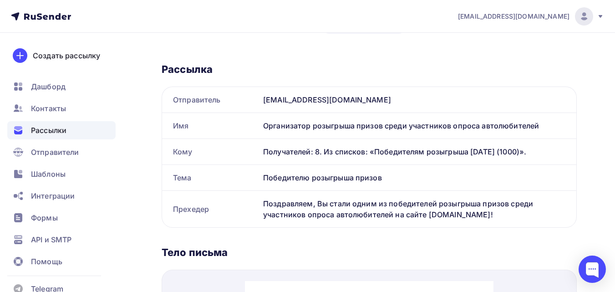
click at [285, 176] on div "Победителю розыгрыша призов" at bounding box center [418, 178] width 317 height 26
copy div "Победителю розыгрыша призов"
click at [298, 205] on div "Поздравляем, Вы стали одним из победителей розыгрыша призов среди участников оп…" at bounding box center [418, 209] width 317 height 36
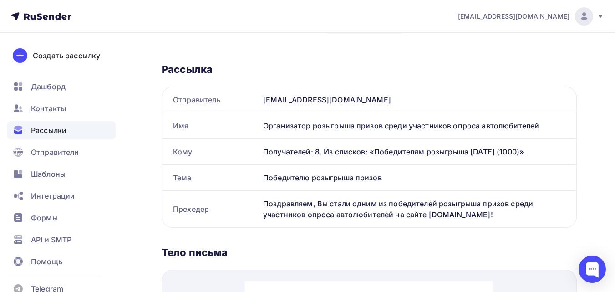
drag, startPoint x: 263, startPoint y: 205, endPoint x: 447, endPoint y: 208, distance: 183.5
click at [468, 213] on div "Поздравляем, Вы стали одним из победителей розыгрыша призов среди участников оп…" at bounding box center [418, 209] width 317 height 36
copy div "Поздравляем, Вы стали одним из победителей розыгрыша призов среди участников оп…"
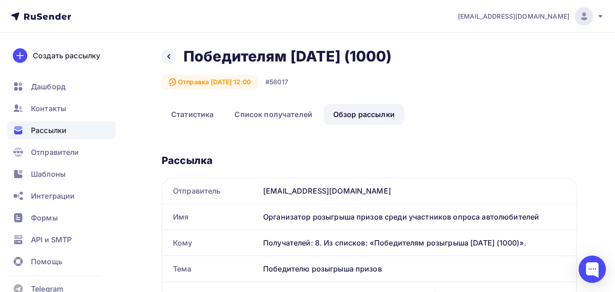
click at [285, 55] on h2 "Победителям [DATE] (1000)" at bounding box center [288, 56] width 209 height 18
copy div "Победителям 01.09.2025 (1000) Победителям 01.09.2025 (1000)"
drag, startPoint x: 265, startPoint y: 220, endPoint x: 536, endPoint y: 213, distance: 271.5
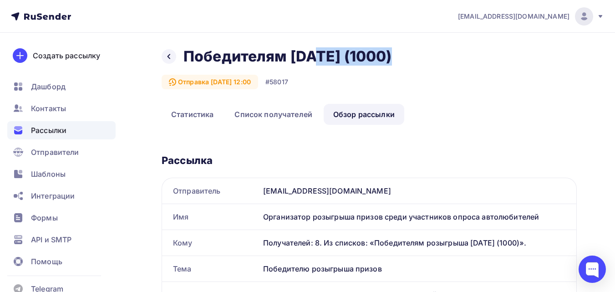
click at [551, 216] on div "Организатор розыгрыша призов среди участников опроса автолюбителей" at bounding box center [418, 217] width 317 height 26
copy div "Организатор розыгрыша призов среди участников опроса автолюбителей"
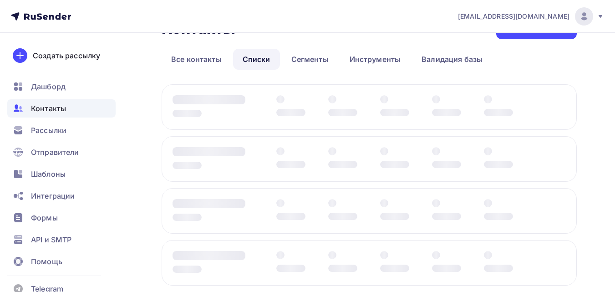
scroll to position [46, 0]
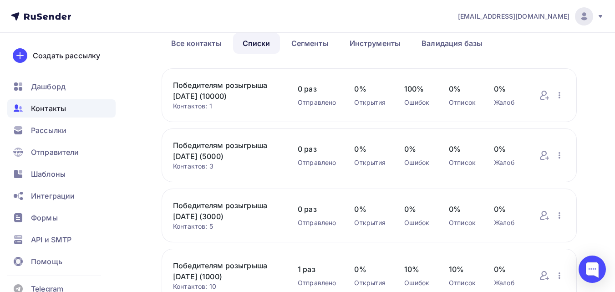
click at [224, 96] on link "Победителям розыгрыша [DATE] (10000)" at bounding box center [226, 91] width 107 height 22
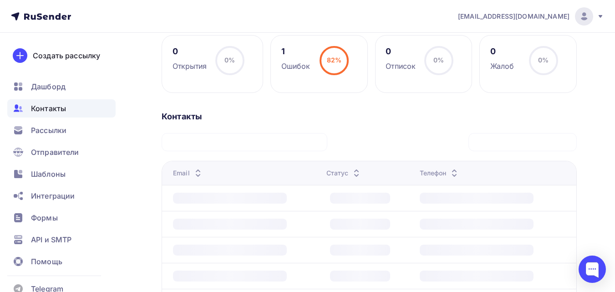
scroll to position [137, 0]
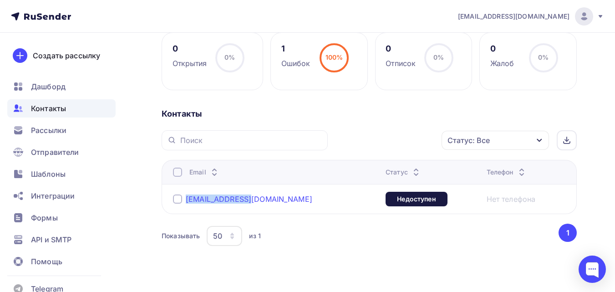
drag, startPoint x: 263, startPoint y: 199, endPoint x: 186, endPoint y: 202, distance: 76.5
click at [186, 202] on div "[EMAIL_ADDRESS][DOMAIN_NAME]" at bounding box center [275, 199] width 205 height 15
